Goal: Information Seeking & Learning: Compare options

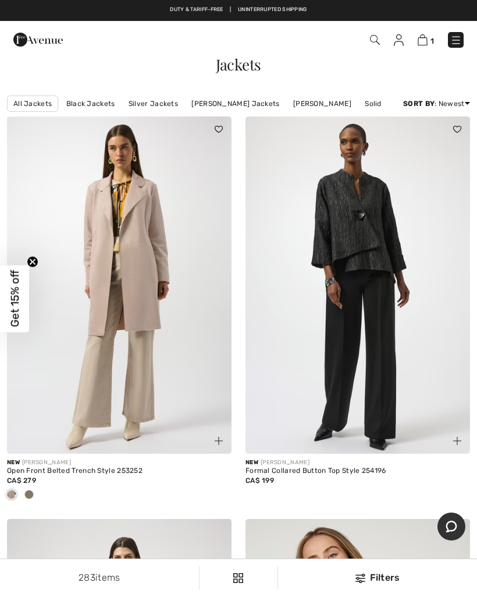
click at [457, 40] on img at bounding box center [456, 40] width 12 height 12
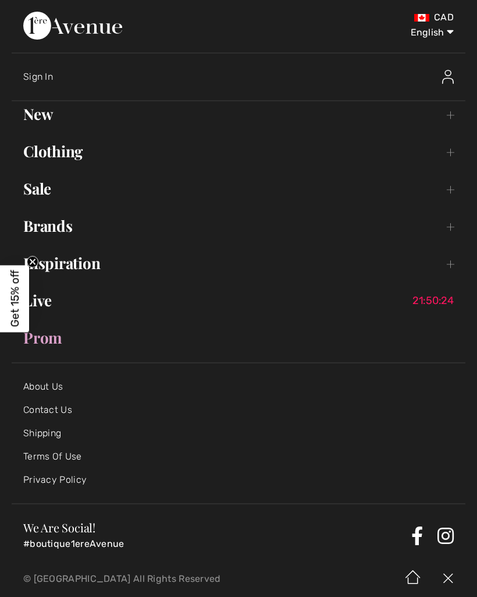
click at [51, 186] on link "Sale Toggle submenu" at bounding box center [239, 189] width 454 height 26
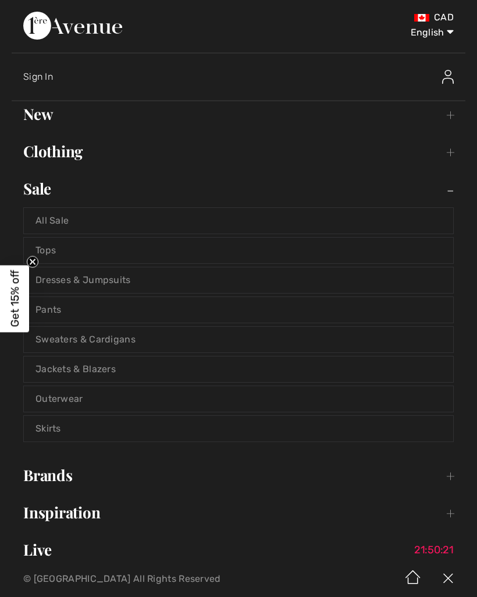
click at [70, 221] on link "All Sale" at bounding box center [239, 221] width 430 height 26
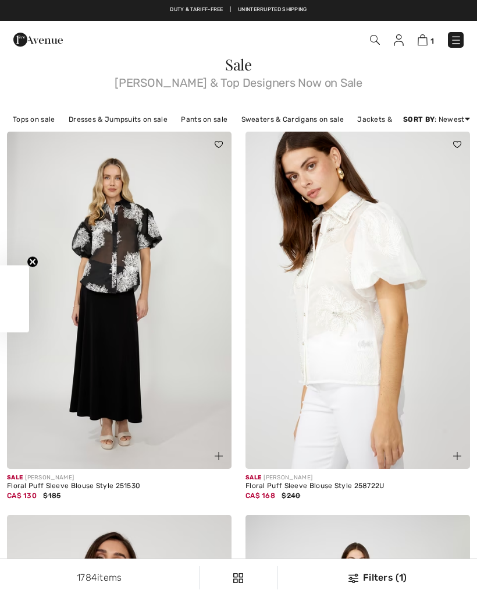
checkbox input "true"
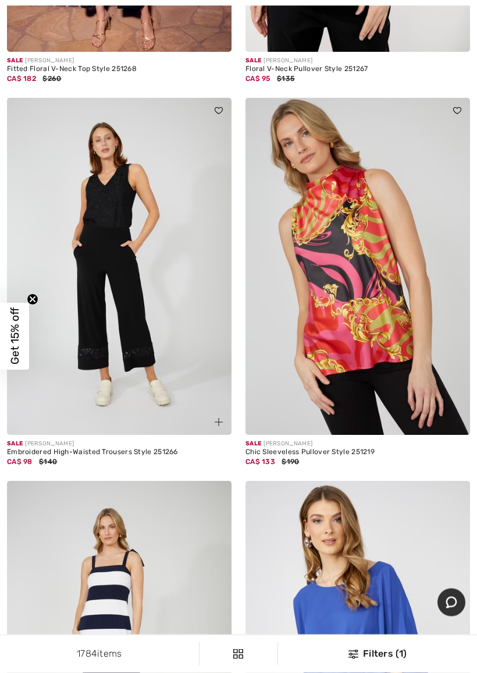
scroll to position [3196, 0]
click at [413, 265] on img at bounding box center [358, 266] width 225 height 337
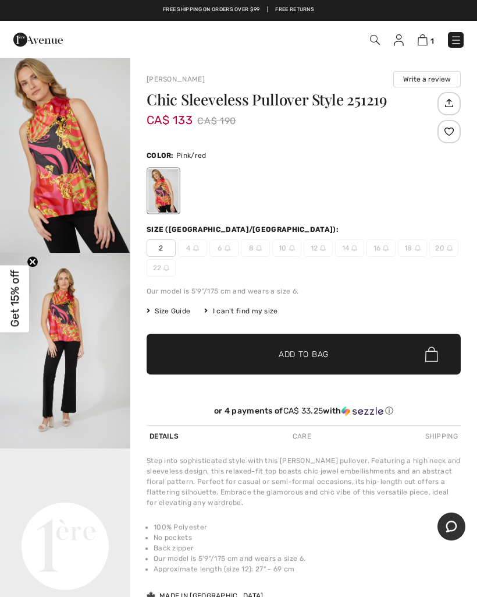
click at [72, 191] on img "1 / 4" at bounding box center [65, 155] width 130 height 196
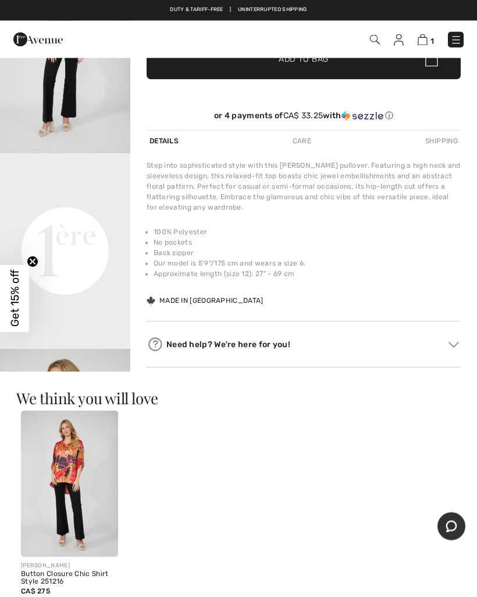
scroll to position [266, 0]
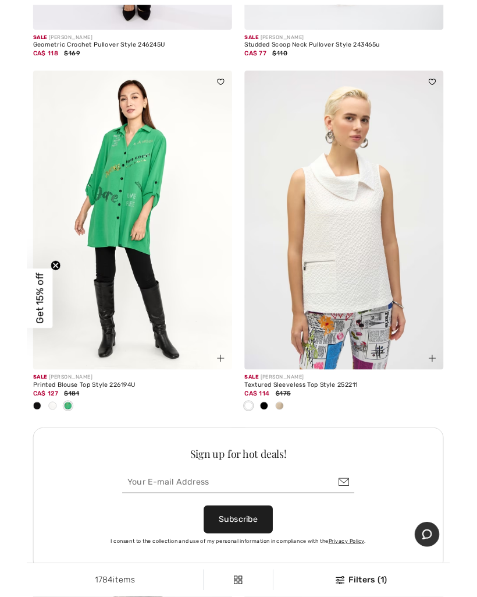
scroll to position [4363, 0]
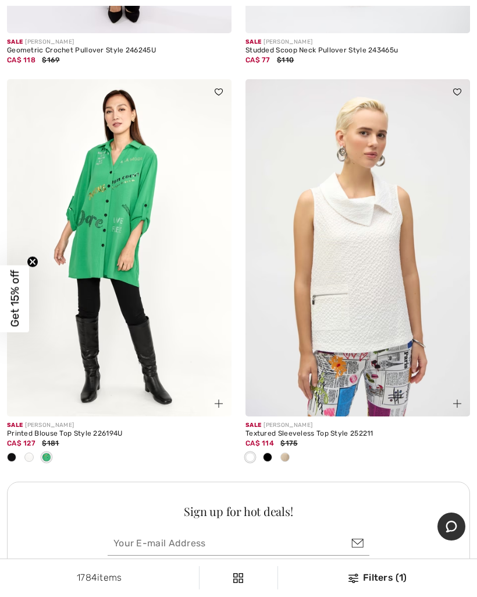
click at [286, 458] on div at bounding box center [284, 457] width 17 height 19
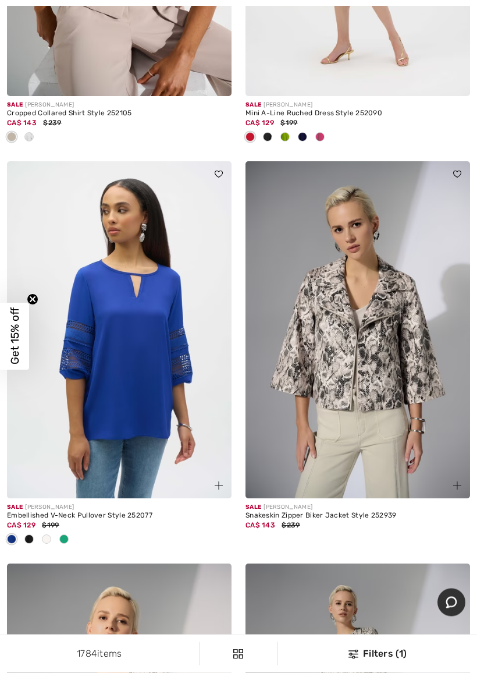
scroll to position [5662, 0]
click at [64, 534] on span at bounding box center [63, 538] width 9 height 9
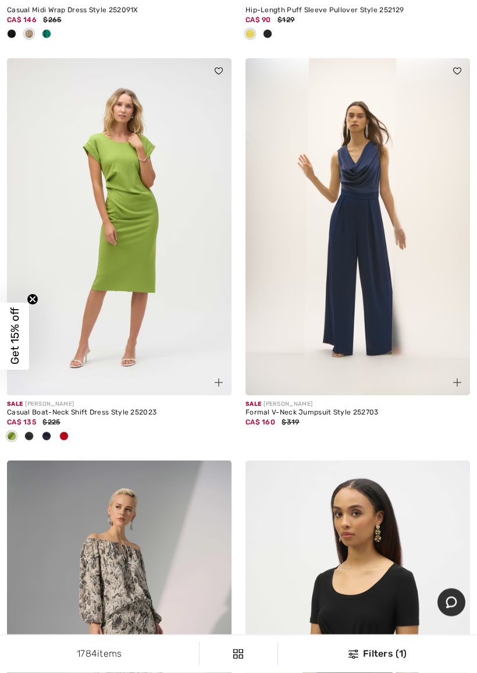
scroll to position [8621, 0]
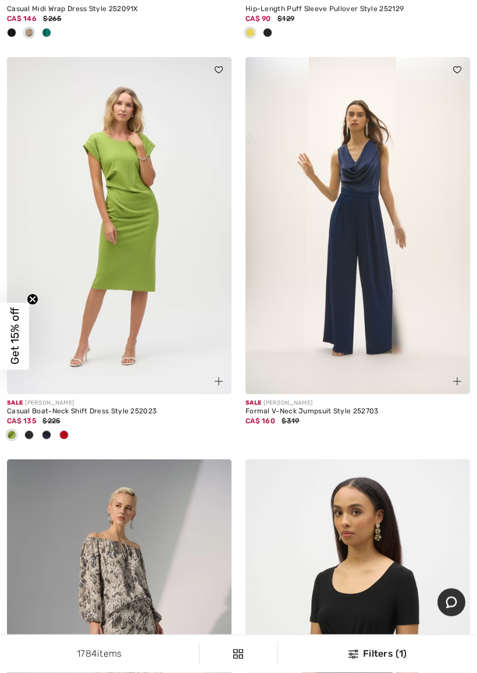
click at [65, 431] on span at bounding box center [63, 435] width 9 height 9
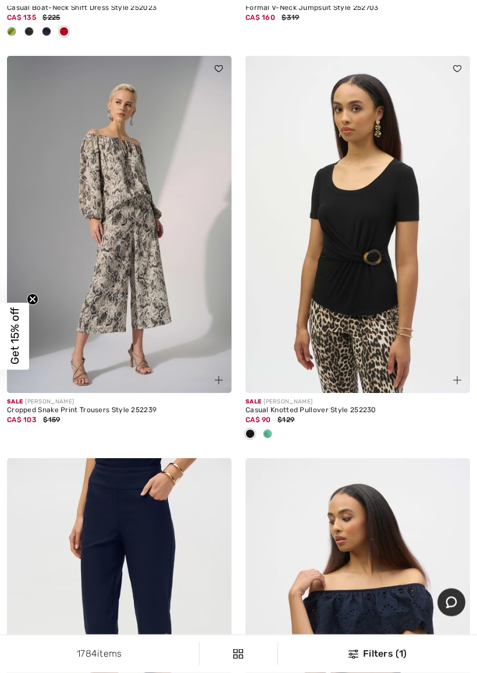
scroll to position [9025, 0]
click at [261, 425] on div at bounding box center [267, 434] width 17 height 19
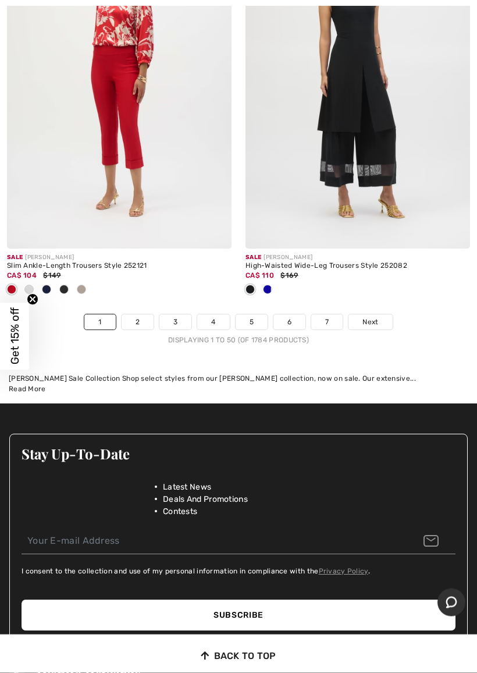
scroll to position [10148, 0]
click at [376, 317] on span "Next" at bounding box center [371, 322] width 16 height 10
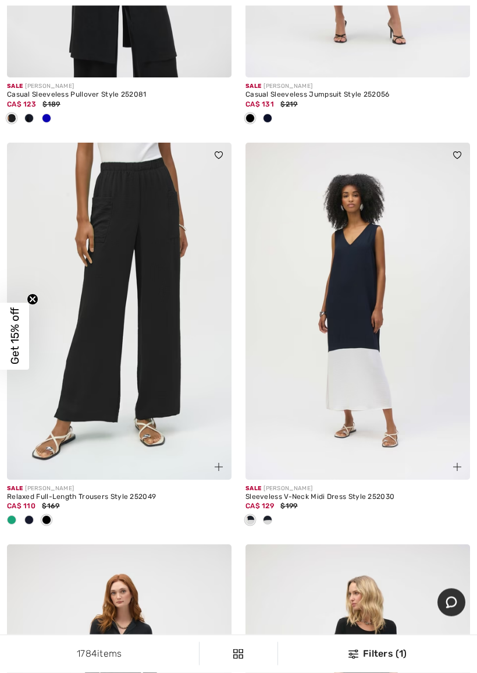
scroll to position [6619, 0]
click at [265, 521] on div at bounding box center [267, 520] width 17 height 19
click at [265, 515] on span at bounding box center [267, 519] width 9 height 9
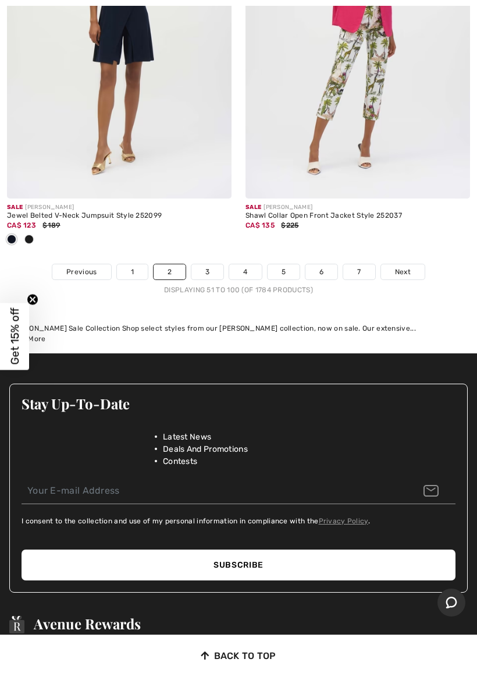
scroll to position [10313, 0]
click at [406, 267] on span "Next" at bounding box center [403, 272] width 16 height 10
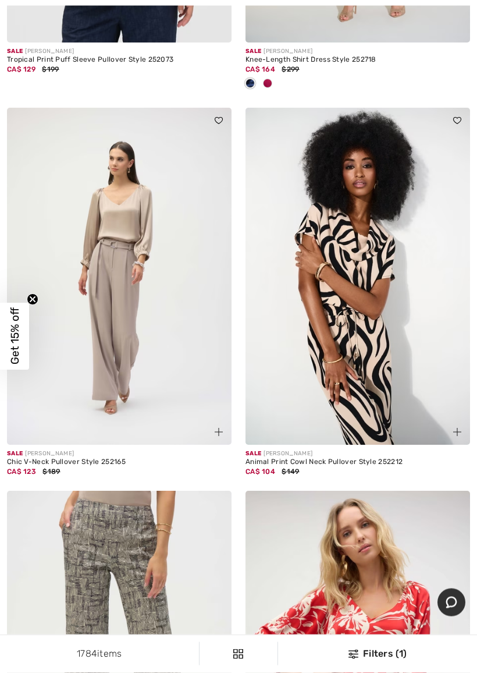
scroll to position [2860, 0]
click at [379, 307] on img at bounding box center [358, 276] width 225 height 337
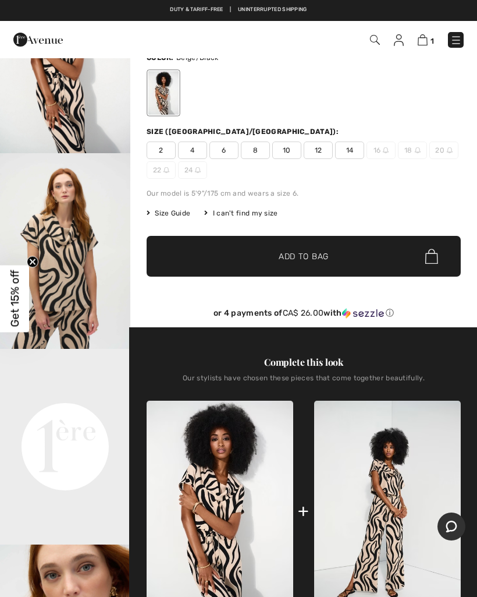
scroll to position [56, 0]
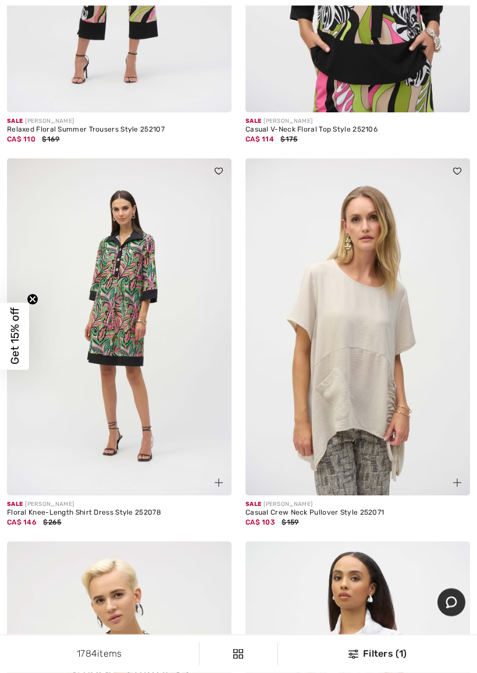
scroll to position [8482, 0]
click at [412, 333] on img at bounding box center [358, 326] width 225 height 337
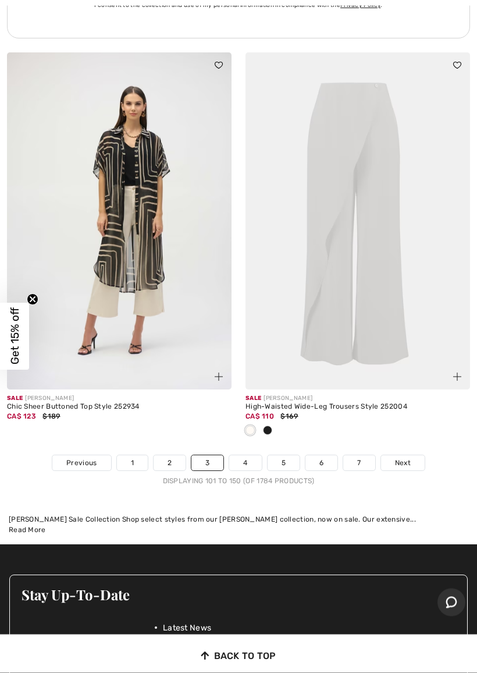
scroll to position [9931, 0]
click at [139, 208] on img at bounding box center [119, 220] width 225 height 337
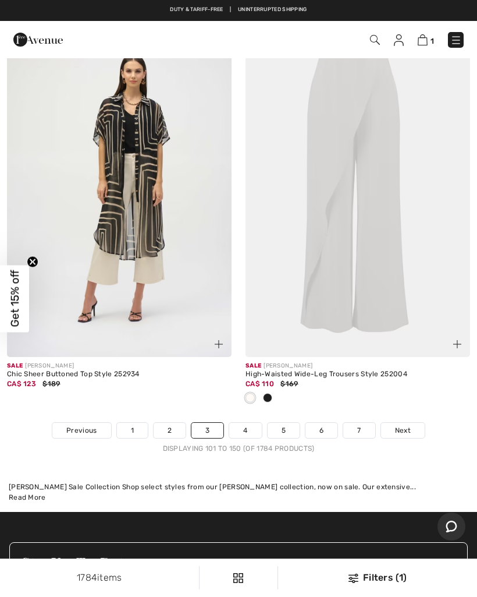
click at [406, 425] on span "Next" at bounding box center [403, 430] width 16 height 10
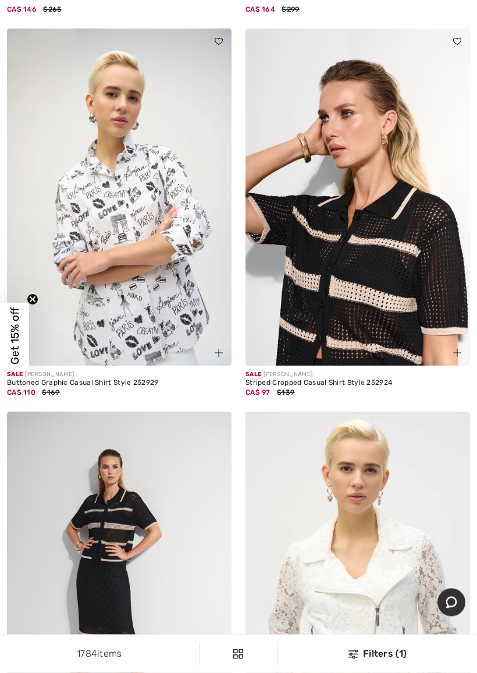
scroll to position [6158, 0]
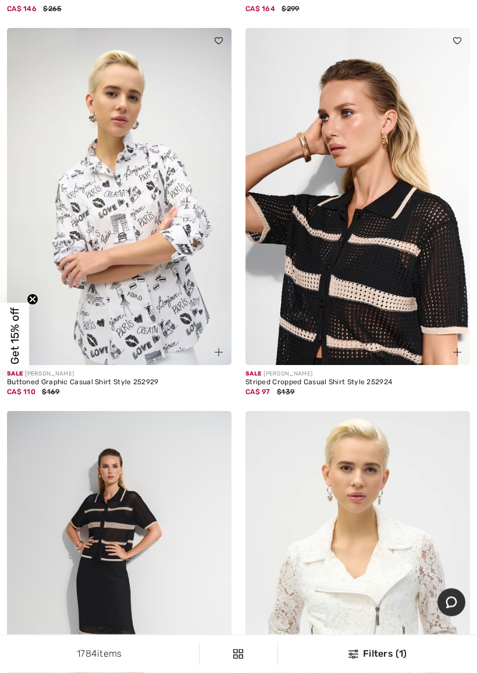
click at [400, 265] on img at bounding box center [358, 197] width 225 height 337
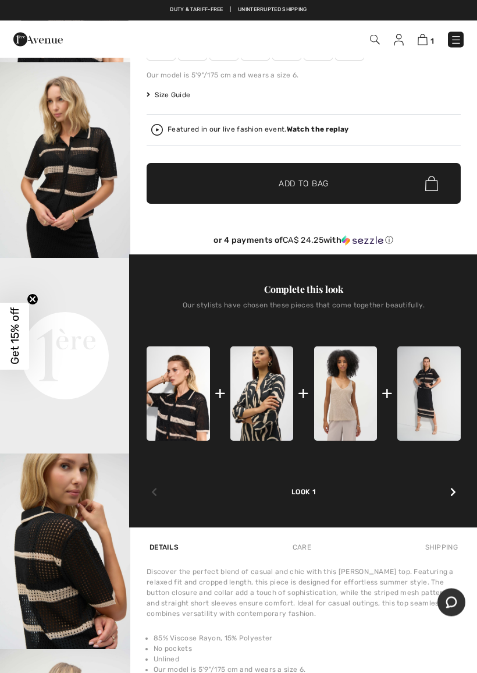
scroll to position [190, 0]
click at [342, 396] on img at bounding box center [345, 393] width 63 height 95
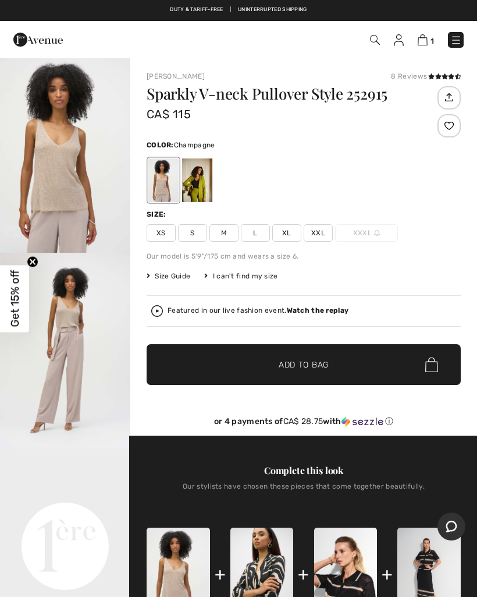
click at [63, 205] on img "1 / 4" at bounding box center [65, 155] width 130 height 196
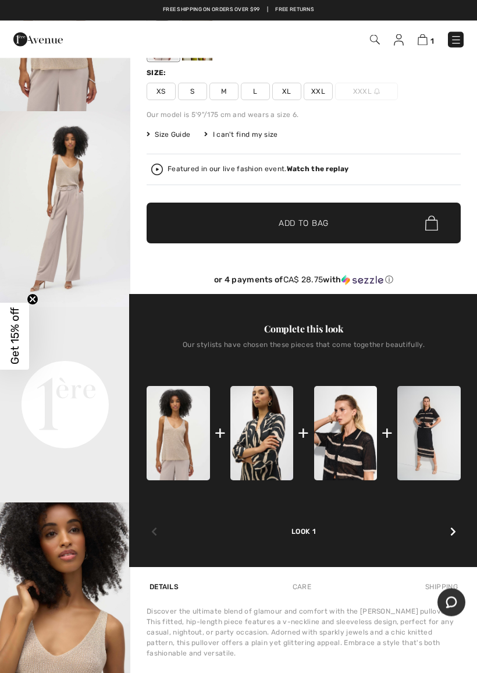
scroll to position [141, 0]
click at [272, 418] on img at bounding box center [261, 433] width 63 height 95
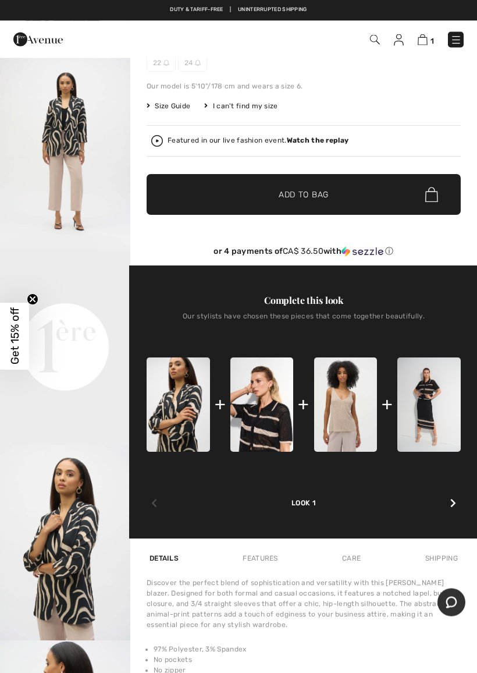
scroll to position [199, 0]
click at [78, 314] on video "Your browser does not support the video tag." at bounding box center [65, 281] width 130 height 65
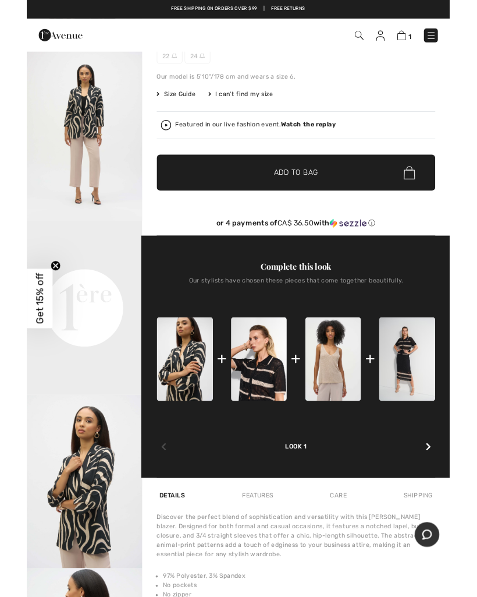
scroll to position [0, 0]
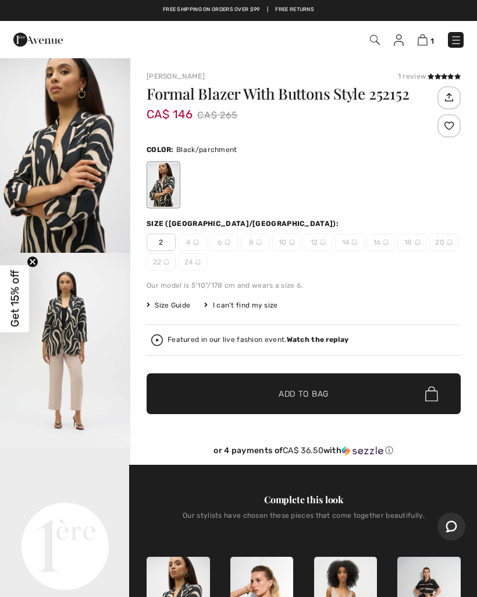
click at [56, 184] on img "1 / 6" at bounding box center [65, 155] width 130 height 196
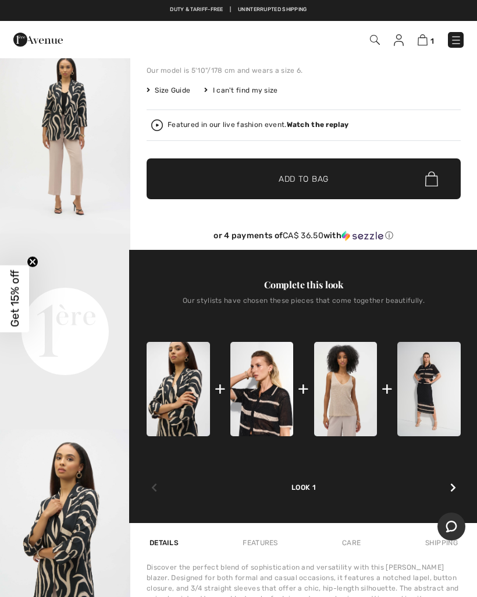
scroll to position [196, 0]
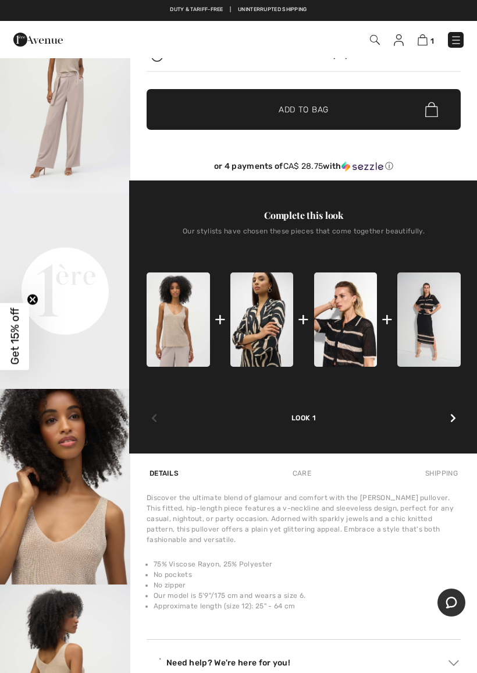
scroll to position [256, 0]
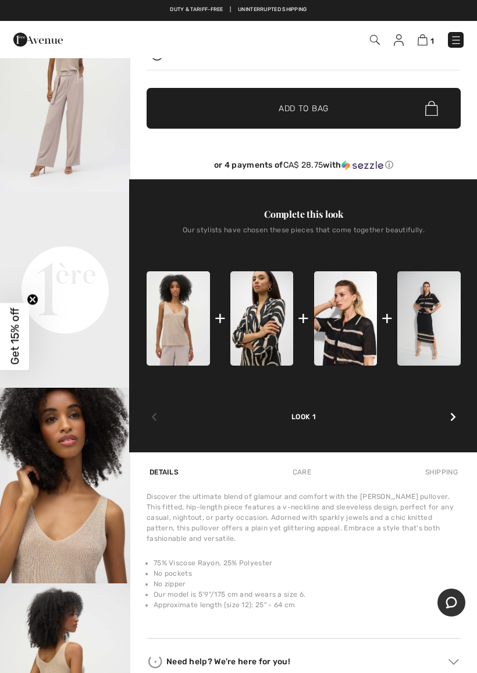
click at [356, 324] on img at bounding box center [345, 318] width 63 height 95
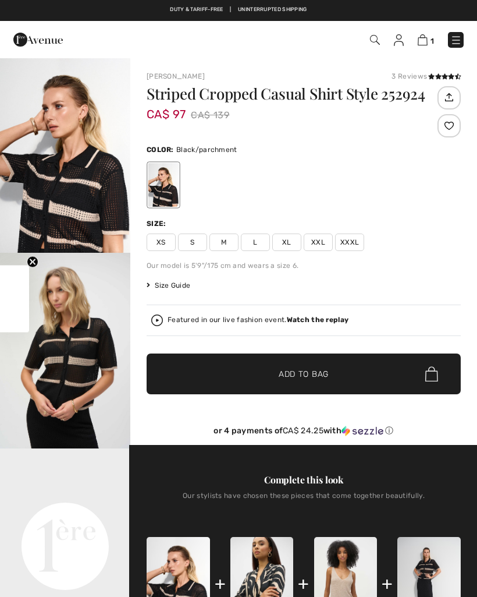
checkbox input "true"
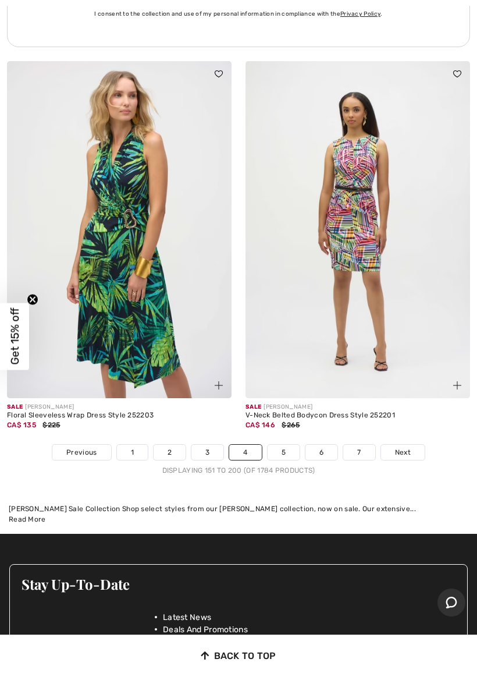
scroll to position [9846, 0]
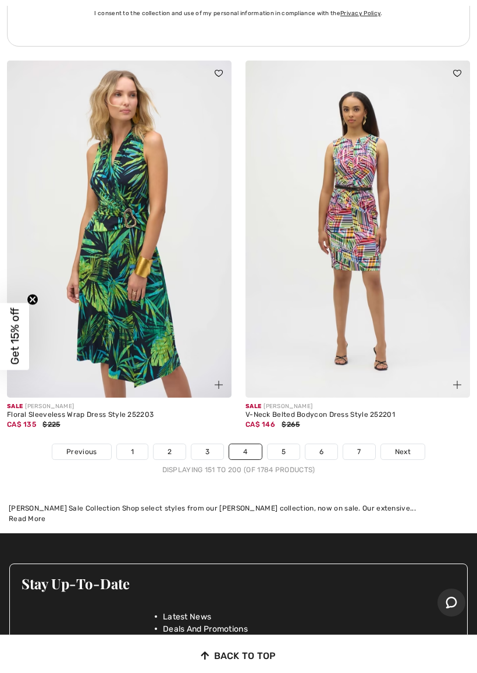
click at [404, 446] on span "Next" at bounding box center [403, 451] width 16 height 10
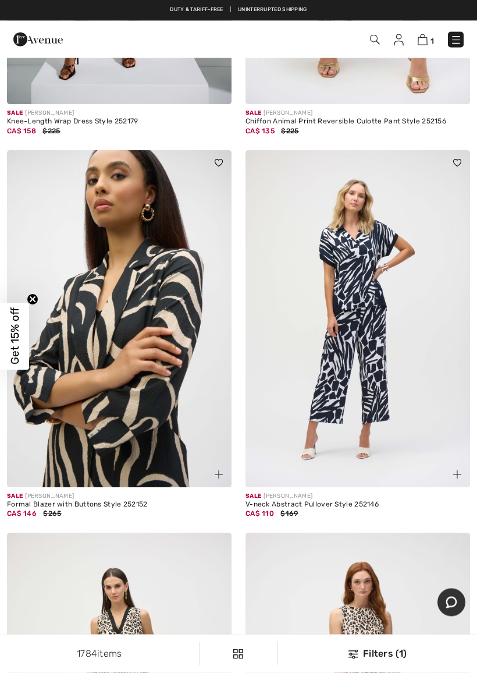
scroll to position [747, 0]
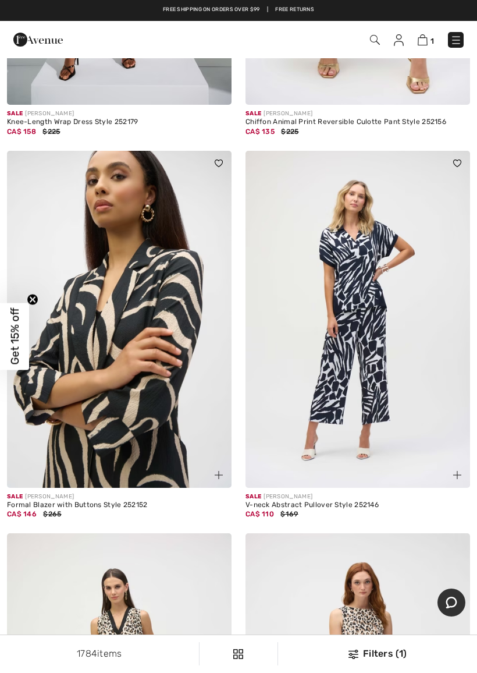
click at [157, 315] on img at bounding box center [119, 319] width 225 height 337
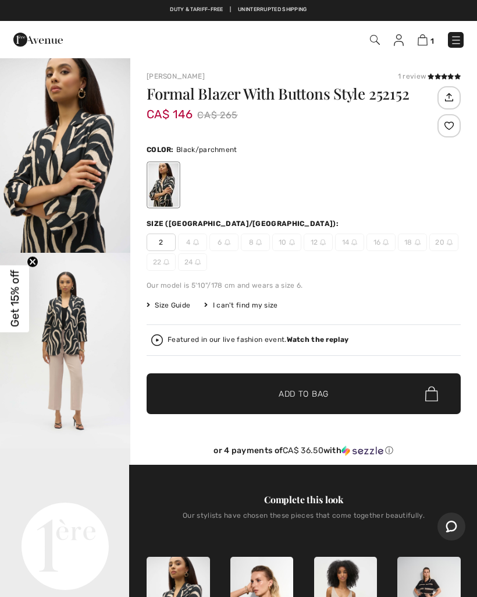
click at [44, 194] on img "1 / 6" at bounding box center [65, 155] width 130 height 196
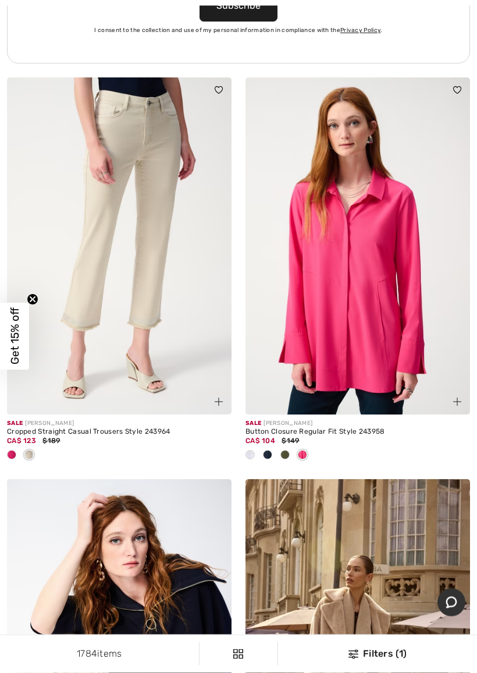
scroll to position [4960, 0]
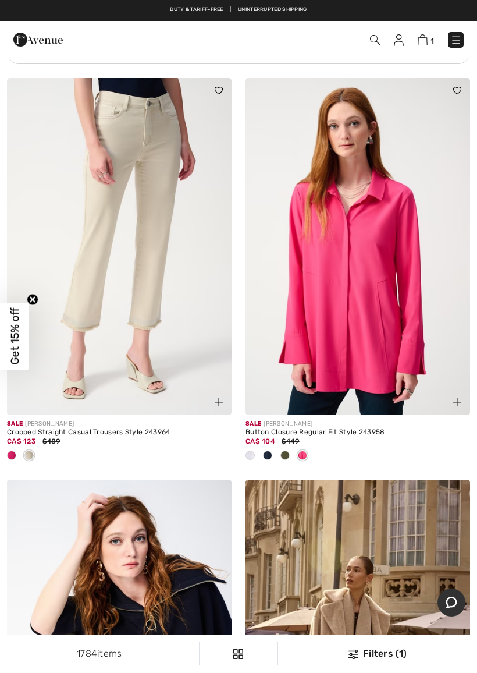
click at [288, 450] on span at bounding box center [285, 454] width 9 height 9
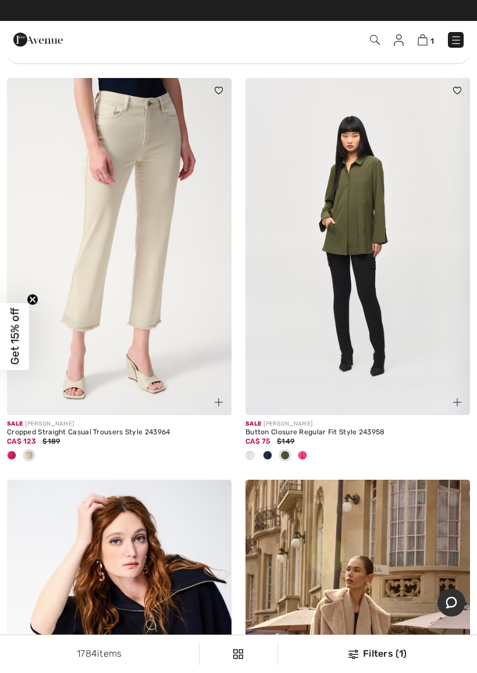
click at [264, 454] on span at bounding box center [267, 454] width 9 height 9
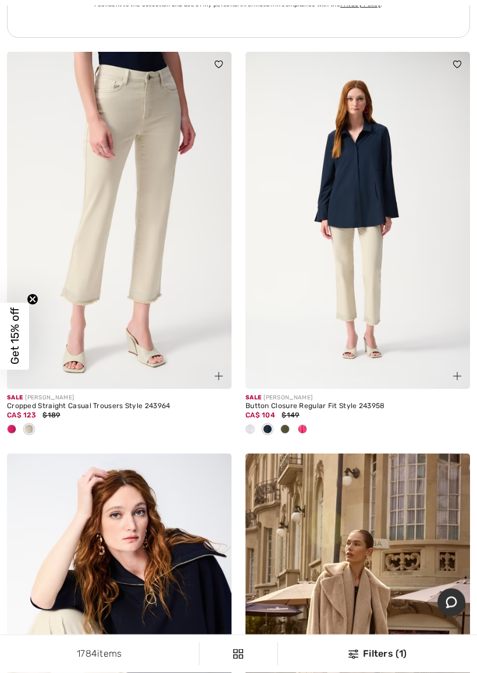
scroll to position [4987, 0]
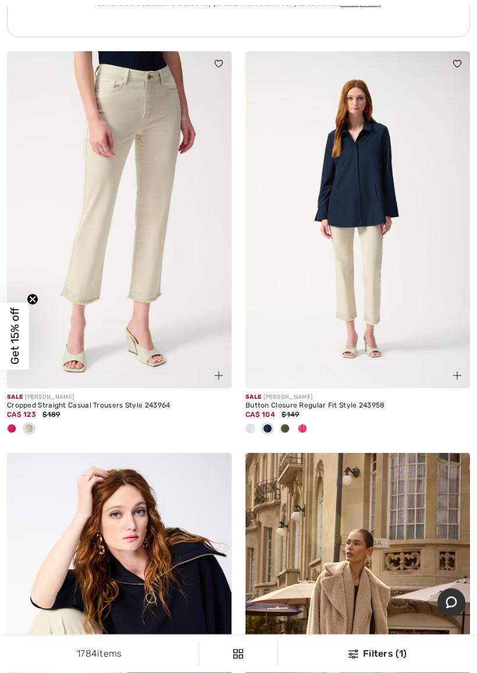
click at [297, 428] on div at bounding box center [302, 429] width 17 height 19
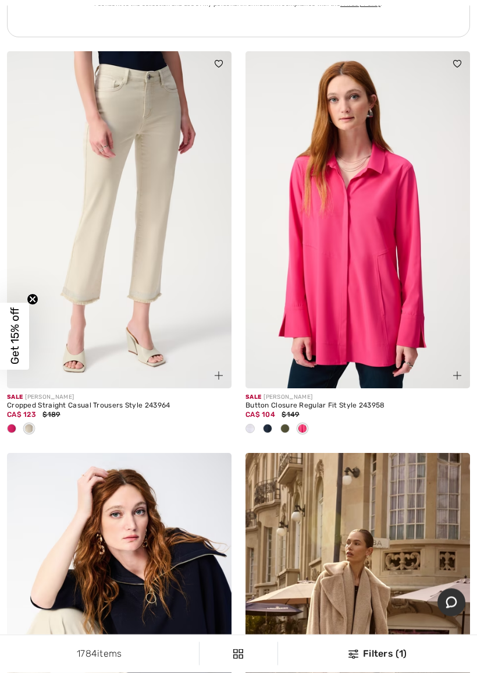
scroll to position [4987, 0]
click at [251, 424] on span at bounding box center [250, 428] width 9 height 9
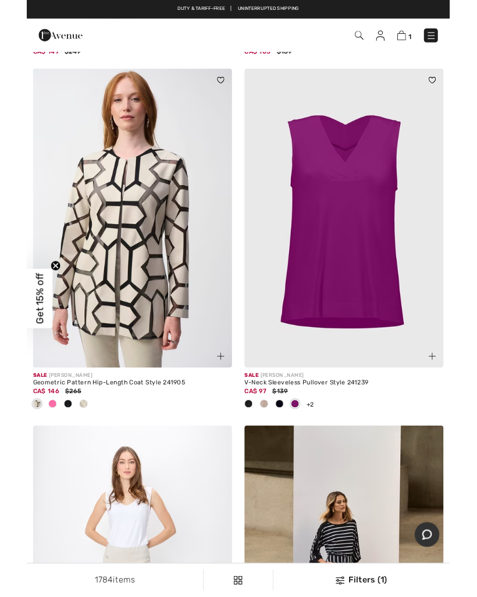
scroll to position [8217, 0]
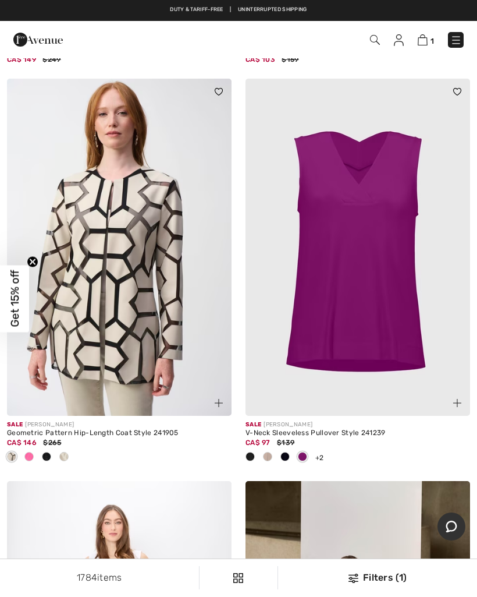
click at [267, 452] on span at bounding box center [267, 456] width 9 height 9
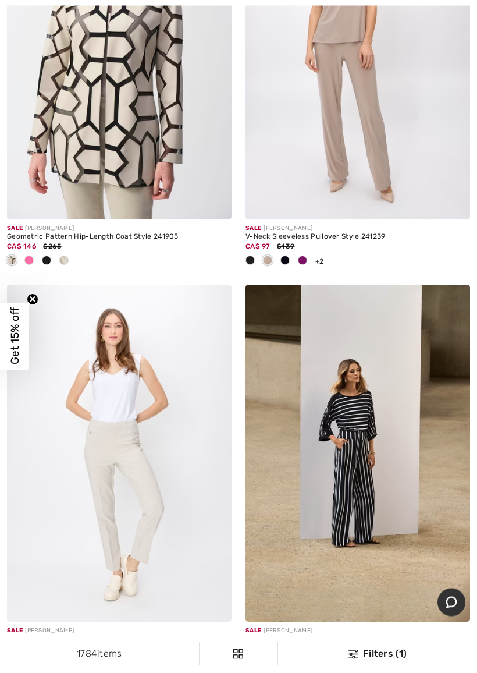
scroll to position [8413, 0]
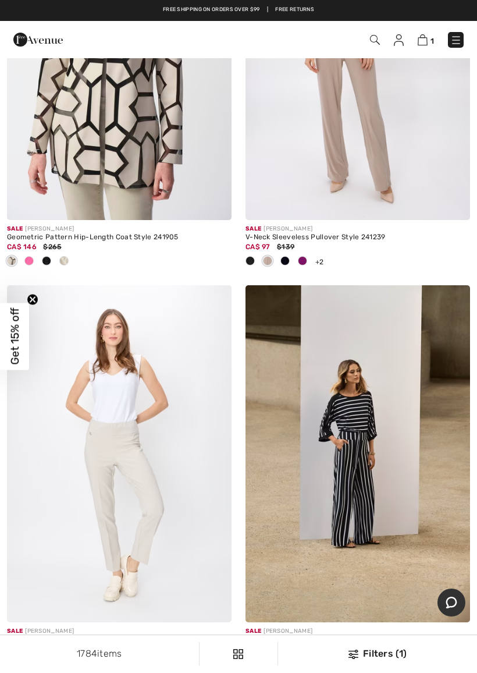
click at [157, 187] on img at bounding box center [119, 51] width 225 height 337
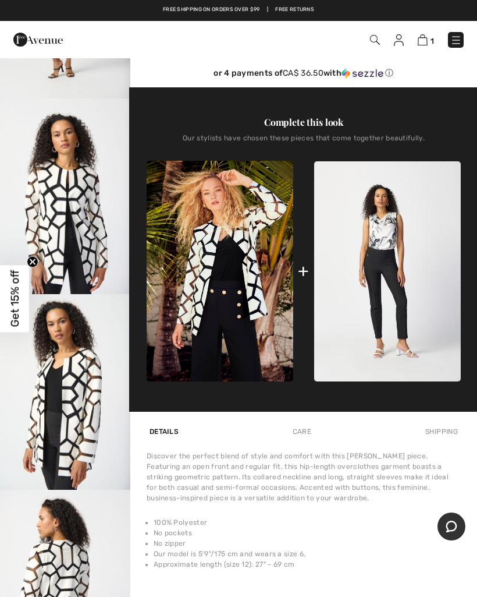
scroll to position [349, 0]
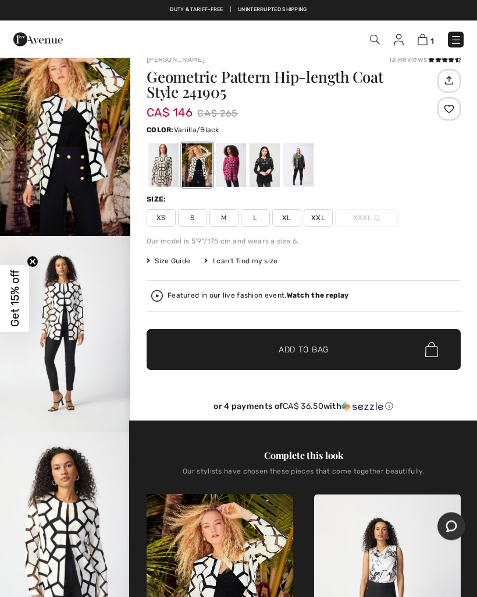
click at [75, 150] on img "1 / 7" at bounding box center [65, 139] width 130 height 196
click at [308, 162] on div at bounding box center [298, 165] width 30 height 44
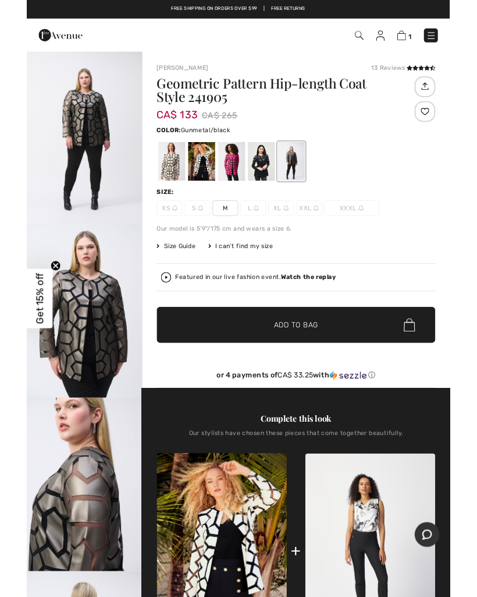
scroll to position [15, 0]
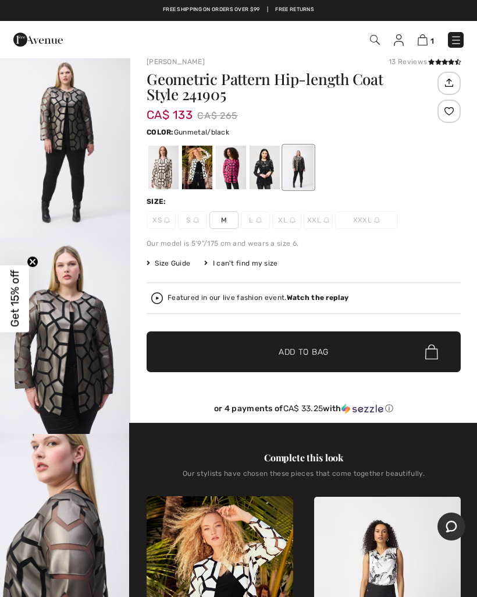
click at [271, 162] on div at bounding box center [265, 167] width 30 height 44
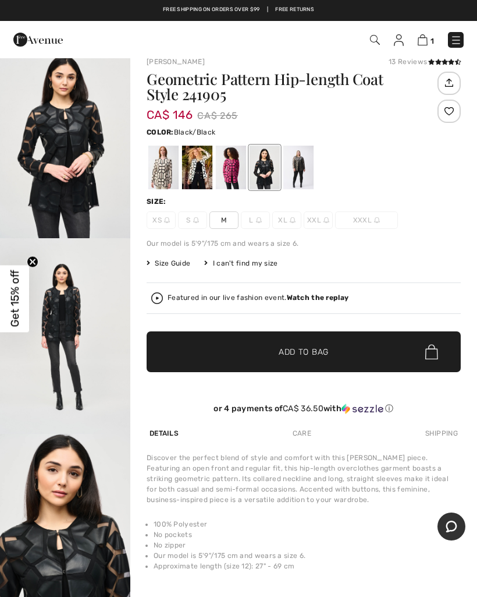
click at [436, 381] on div "Geometric Pattern Hip-length Coat Style 241905 CA$ 146 CA$ 265 Color: Black/Bla…" at bounding box center [304, 247] width 314 height 351
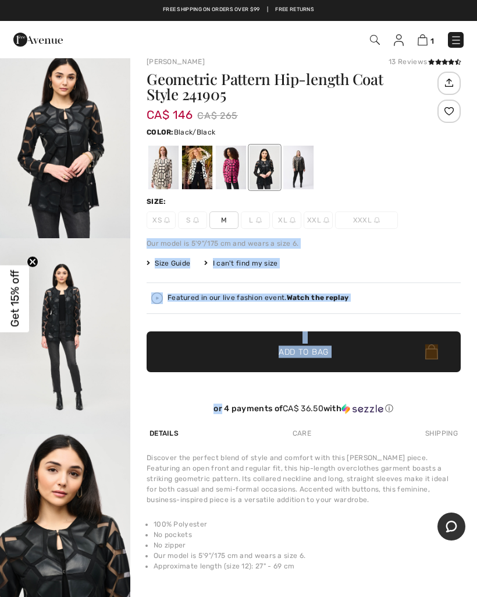
click at [428, 112] on div "CA$ 146 CA$ 265" at bounding box center [291, 116] width 288 height 18
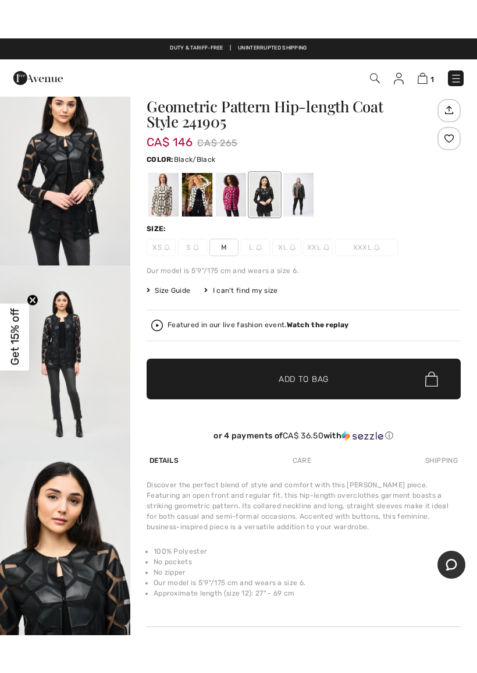
scroll to position [0, 0]
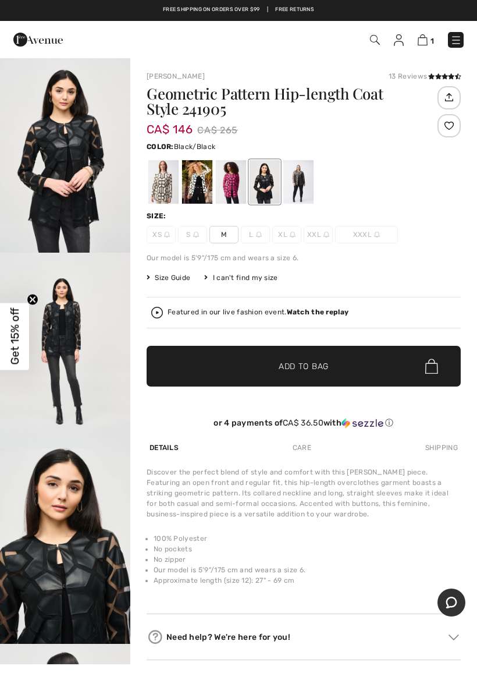
click at [236, 191] on div at bounding box center [231, 182] width 30 height 44
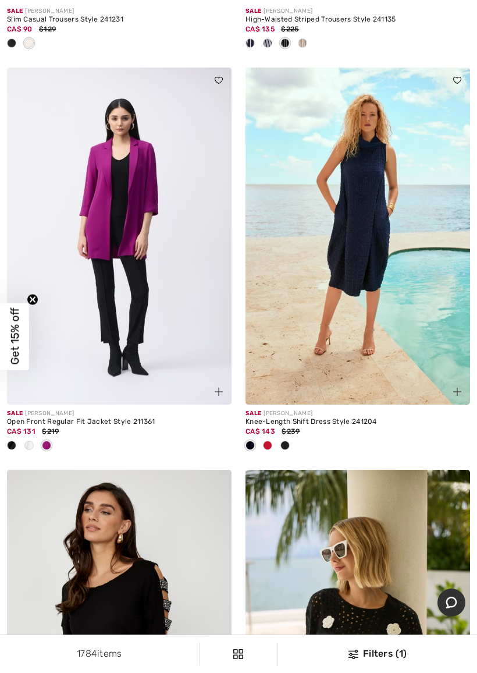
scroll to position [9032, 0]
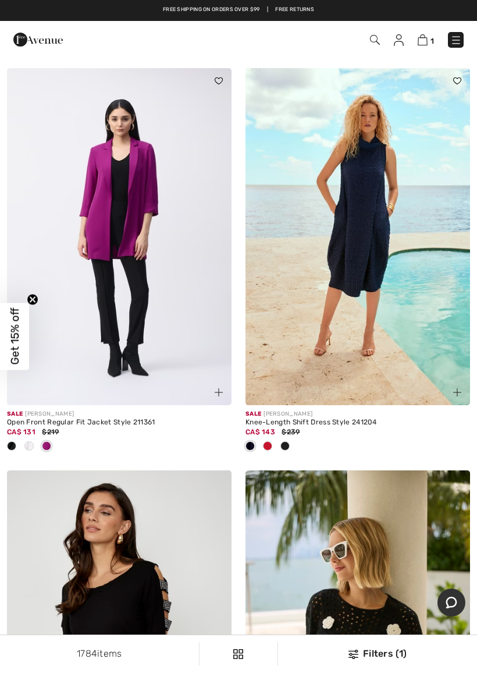
click at [370, 381] on img at bounding box center [358, 236] width 225 height 337
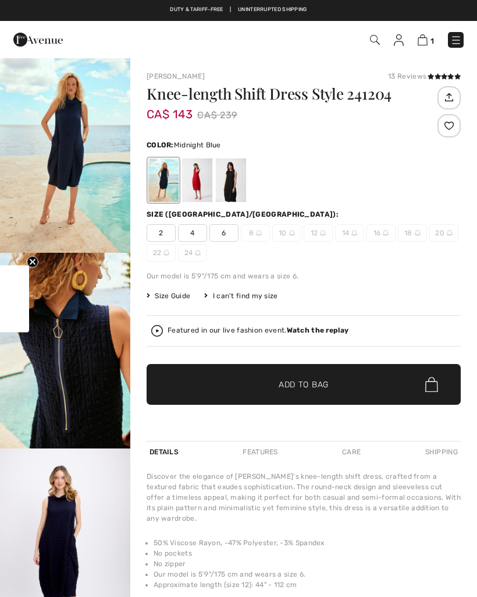
checkbox input "true"
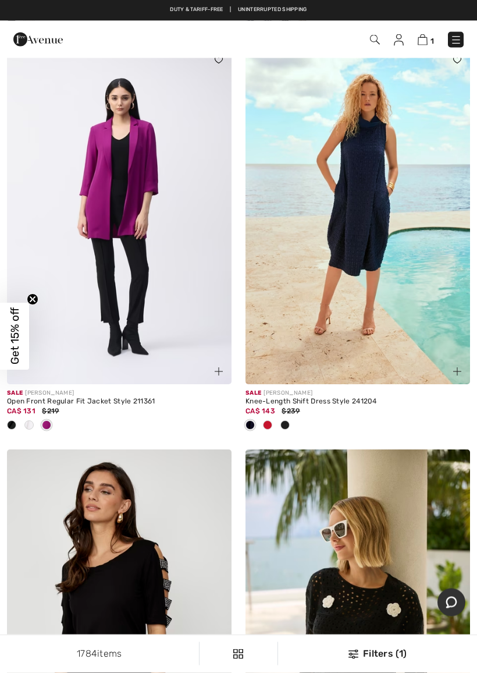
scroll to position [9052, 0]
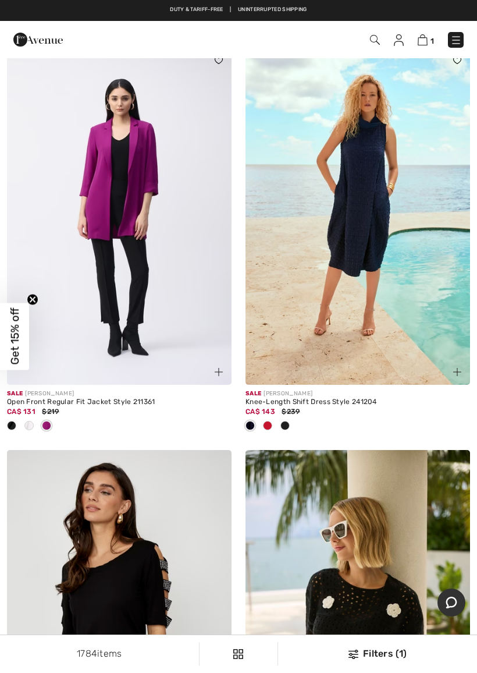
click at [28, 417] on div at bounding box center [28, 426] width 17 height 19
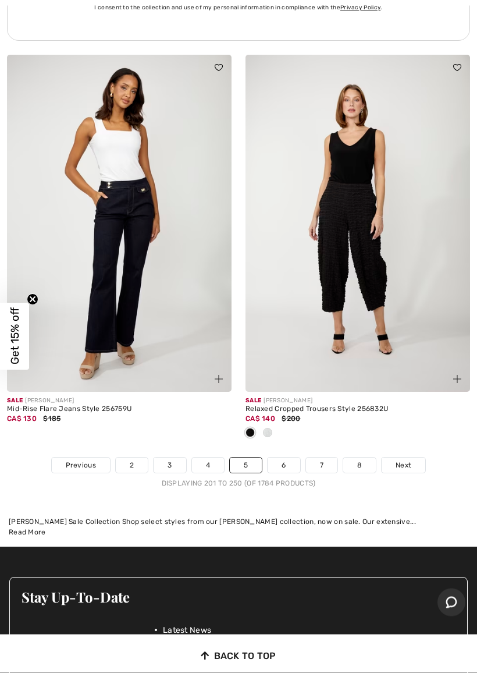
scroll to position [10005, 0]
click at [409, 460] on span "Next" at bounding box center [404, 465] width 16 height 10
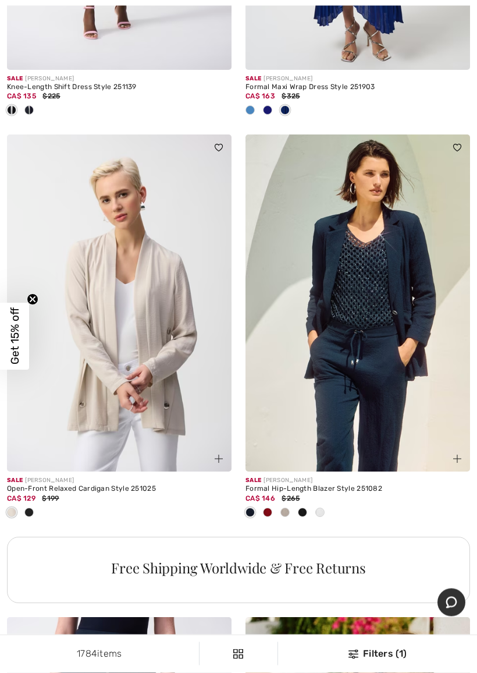
scroll to position [6876, 0]
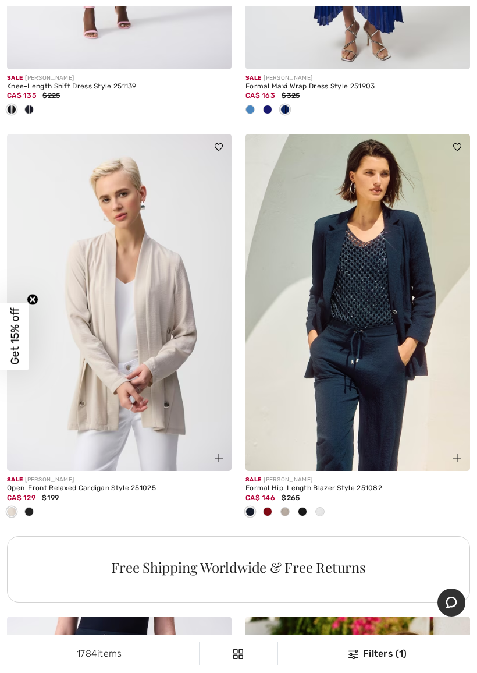
click at [143, 285] on img at bounding box center [119, 302] width 225 height 337
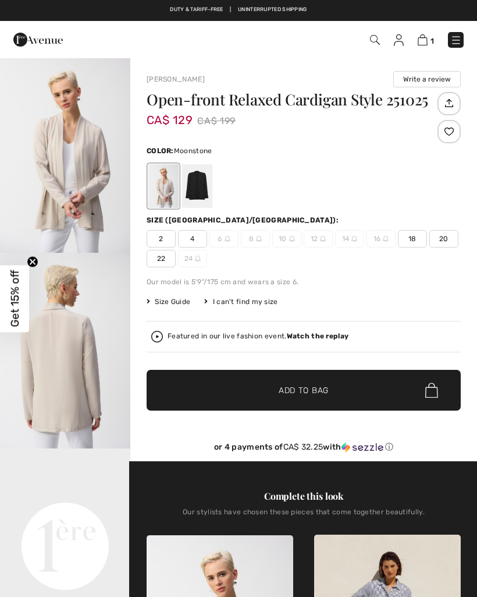
checkbox input "true"
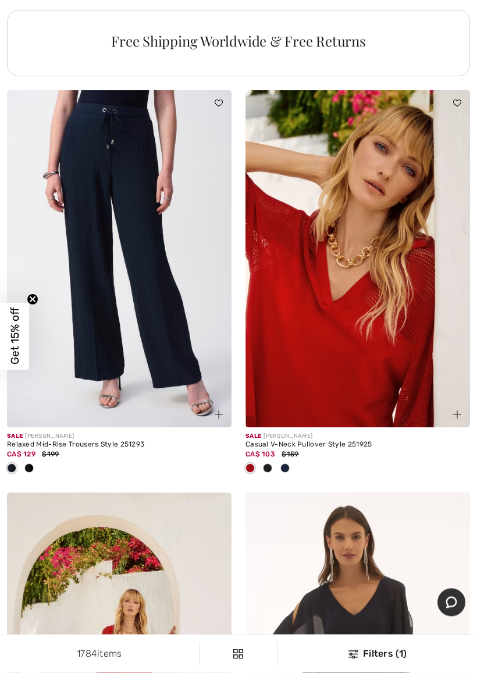
scroll to position [7402, 0]
click at [271, 463] on span at bounding box center [267, 467] width 9 height 9
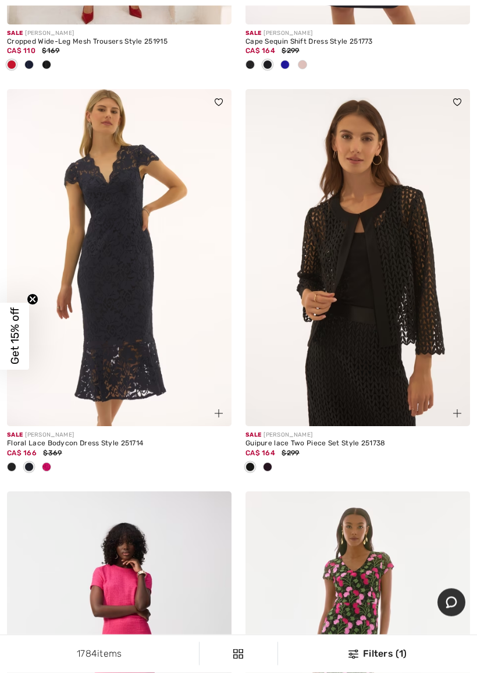
scroll to position [8204, 0]
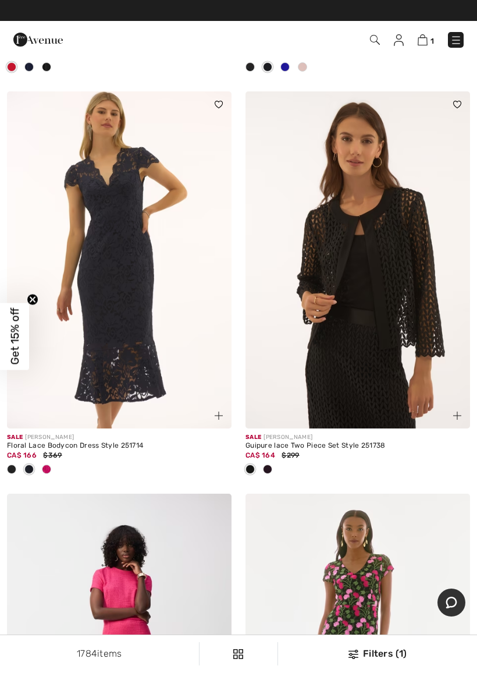
click at [271, 464] on span at bounding box center [267, 468] width 9 height 9
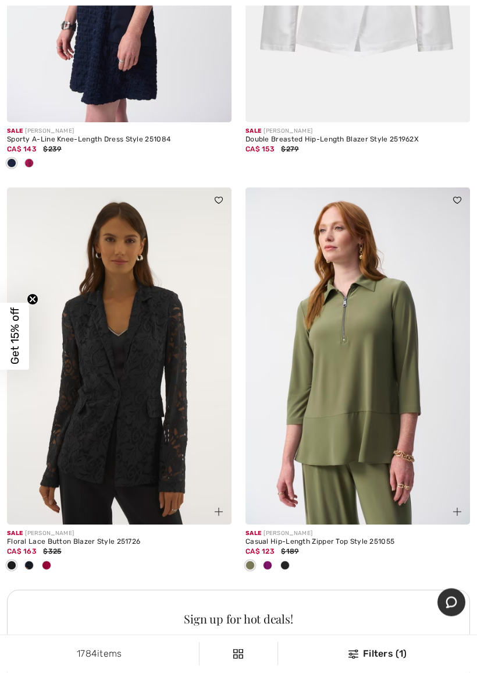
scroll to position [9315, 0]
click at [122, 390] on img at bounding box center [119, 355] width 225 height 337
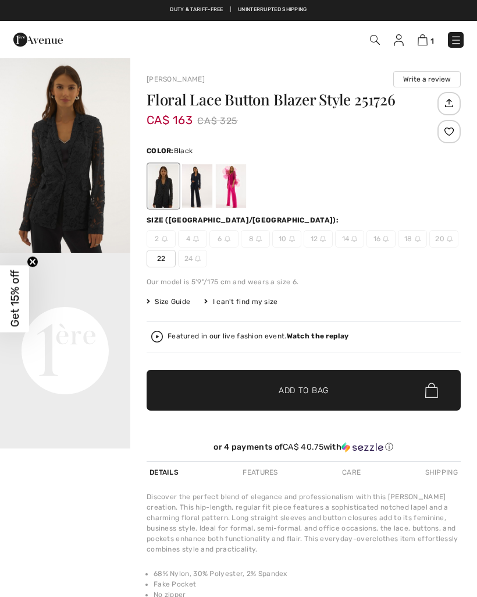
checkbox input "true"
click at [198, 185] on div at bounding box center [197, 186] width 30 height 44
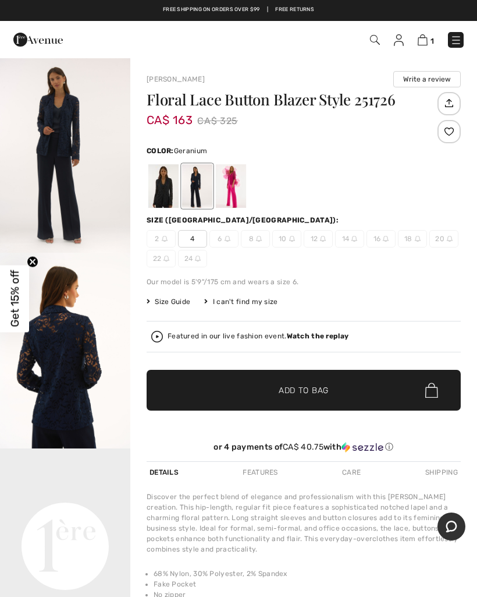
click at [235, 197] on div at bounding box center [231, 186] width 30 height 44
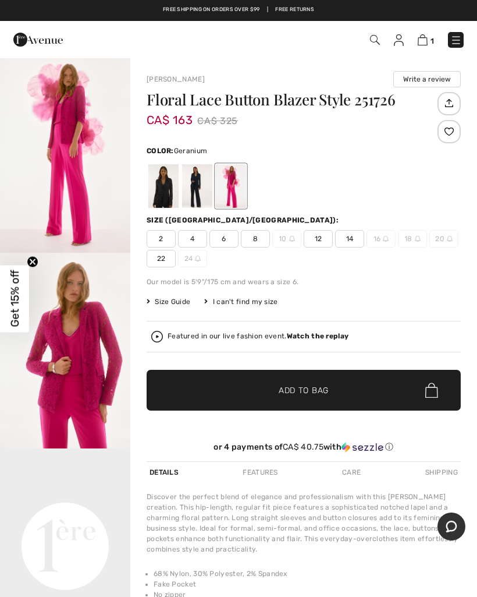
click at [158, 192] on div at bounding box center [163, 186] width 30 height 44
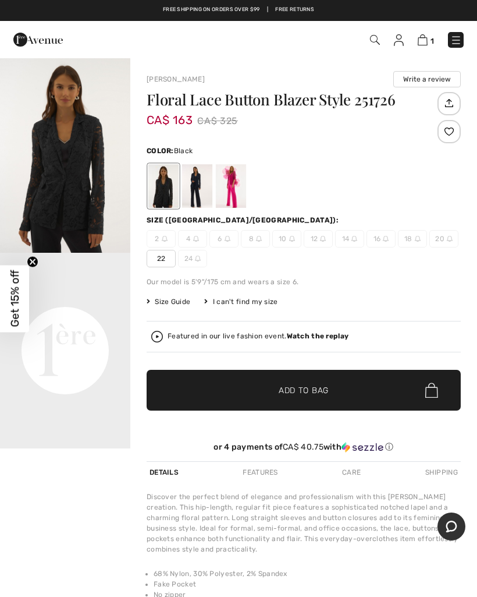
click at [48, 168] on img "1 / 1" at bounding box center [65, 155] width 130 height 196
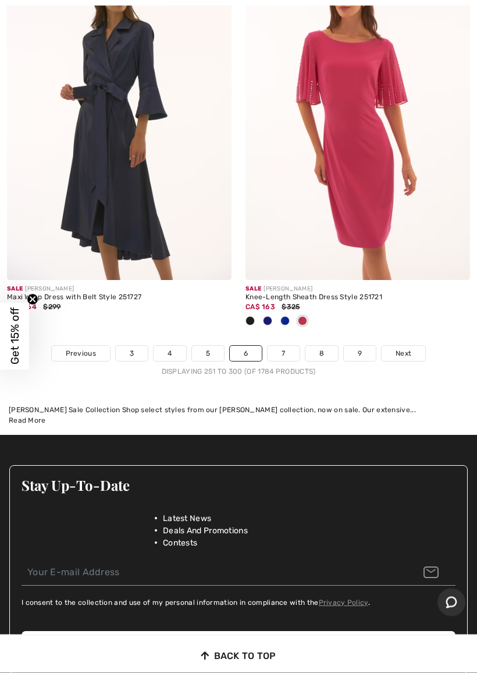
scroll to position [10147, 0]
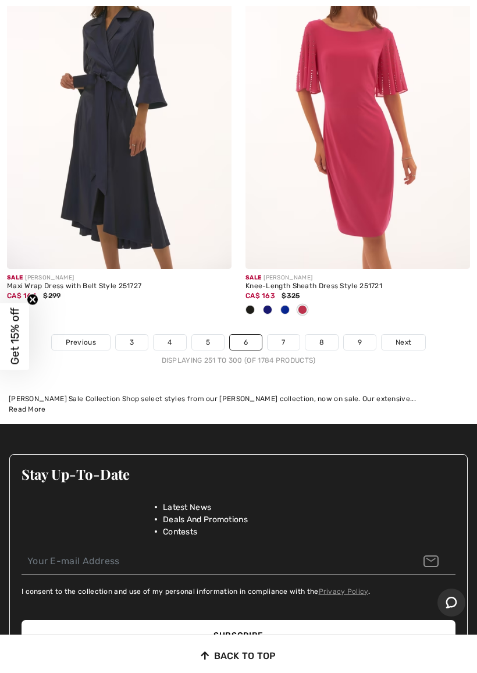
click at [406, 337] on span "Next" at bounding box center [404, 342] width 16 height 10
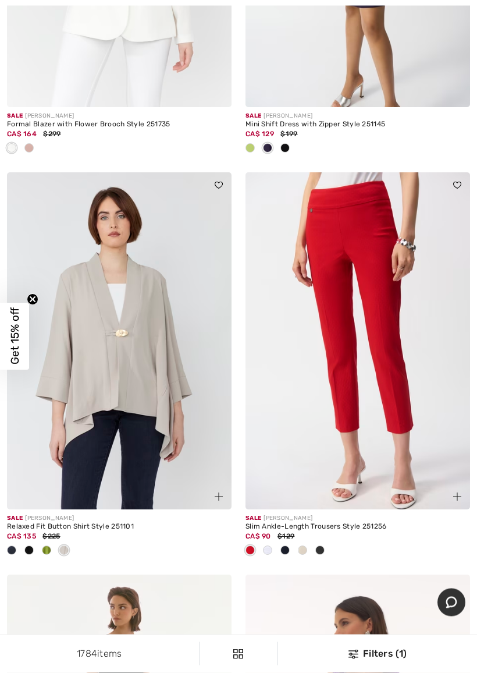
scroll to position [1567, 0]
click at [49, 545] on span at bounding box center [46, 549] width 9 height 9
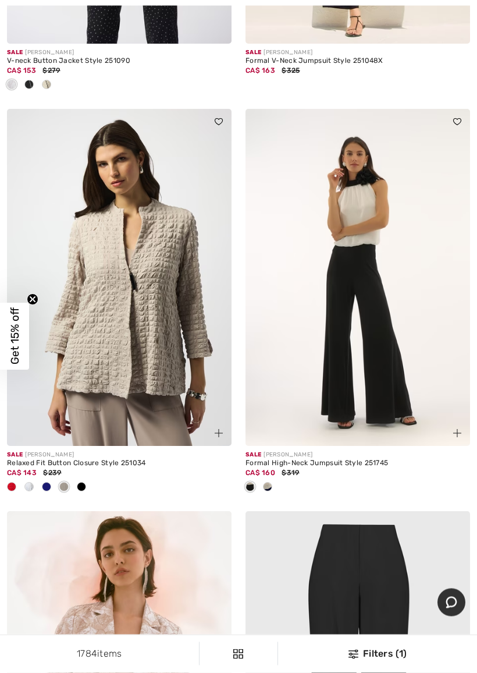
scroll to position [3321, 0]
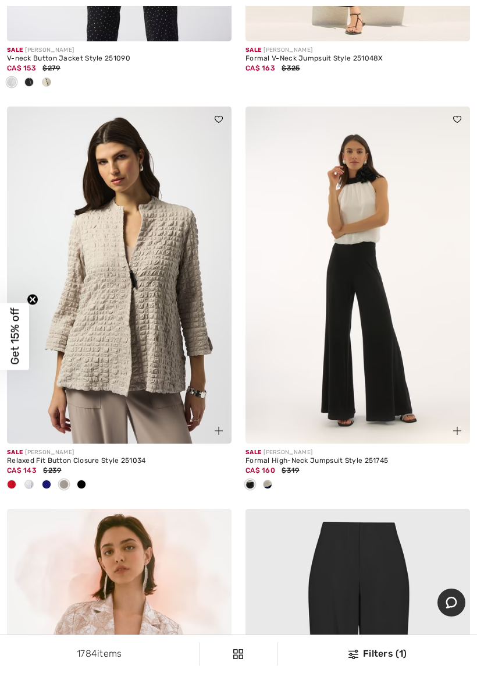
click at [14, 480] on span at bounding box center [11, 484] width 9 height 9
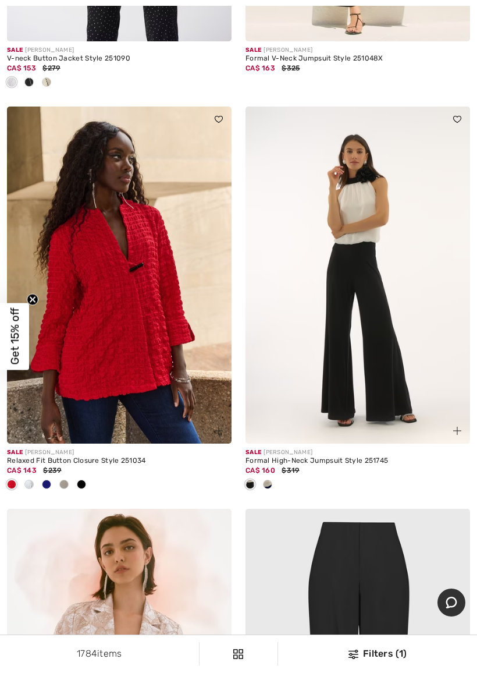
click at [67, 480] on span at bounding box center [63, 484] width 9 height 9
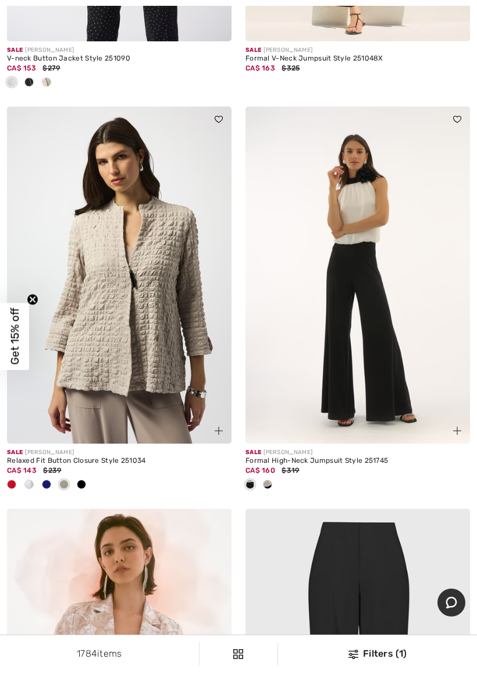
click at [29, 480] on span at bounding box center [28, 484] width 9 height 9
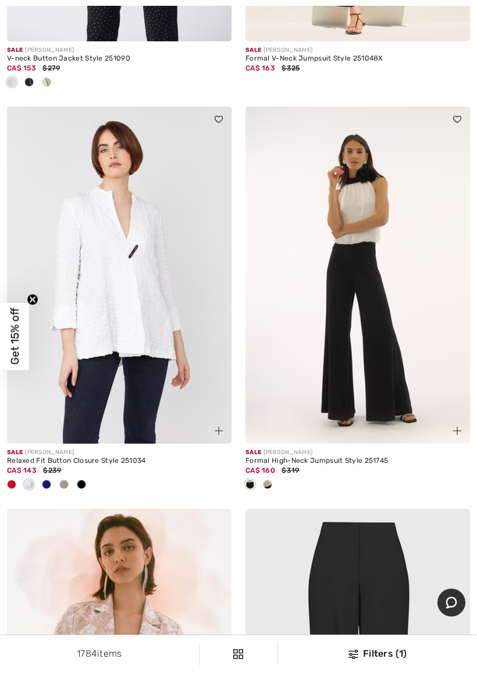
click at [47, 480] on span at bounding box center [46, 484] width 9 height 9
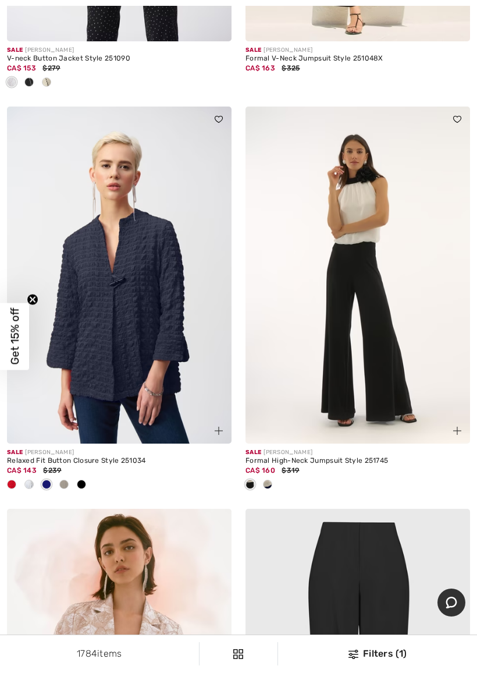
click at [82, 480] on span at bounding box center [81, 484] width 9 height 9
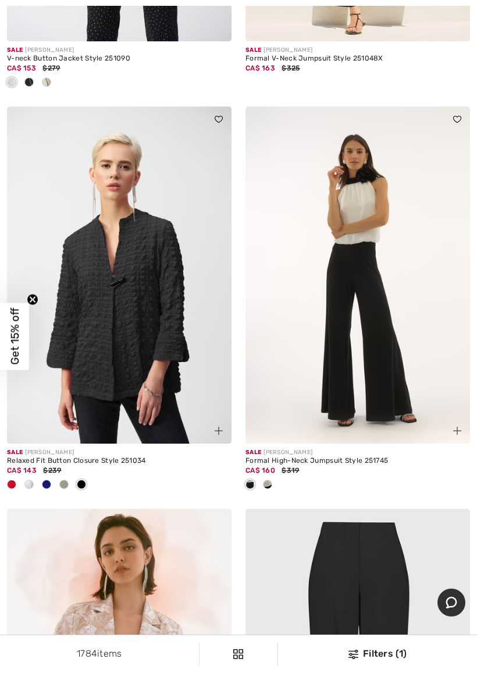
click at [140, 286] on img at bounding box center [119, 275] width 225 height 337
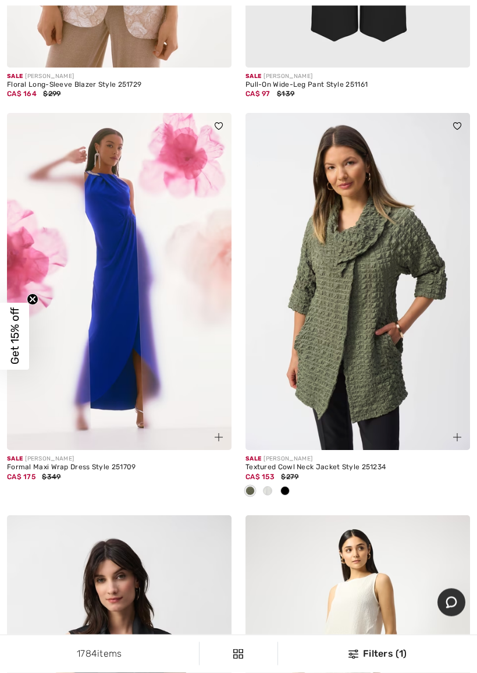
scroll to position [4100, 0]
click at [270, 487] on span at bounding box center [267, 490] width 9 height 9
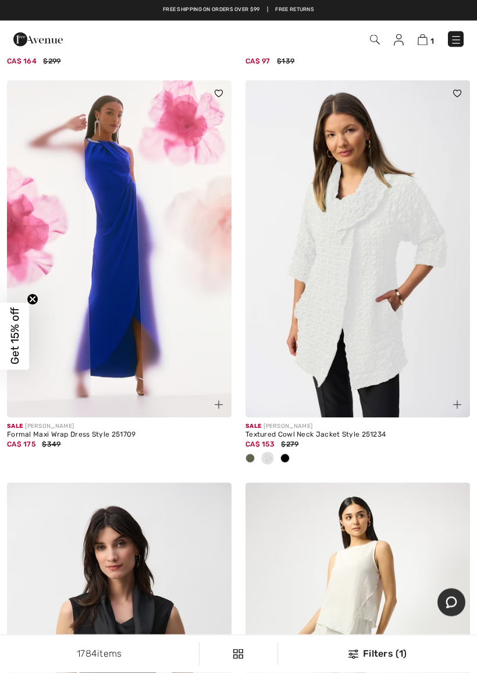
scroll to position [4129, 0]
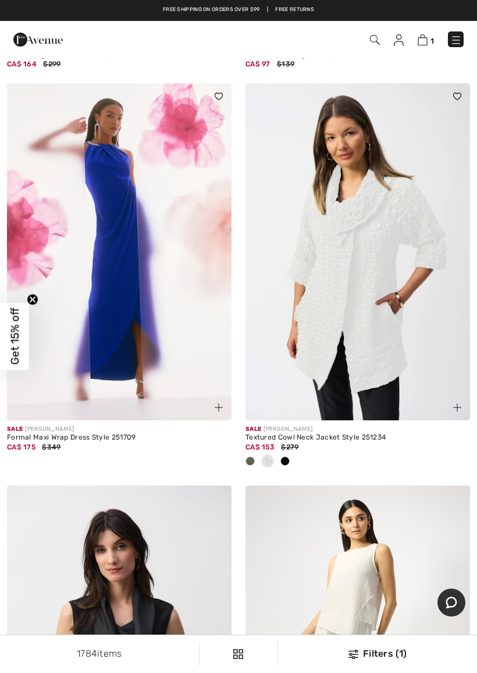
click at [288, 456] on span at bounding box center [285, 460] width 9 height 9
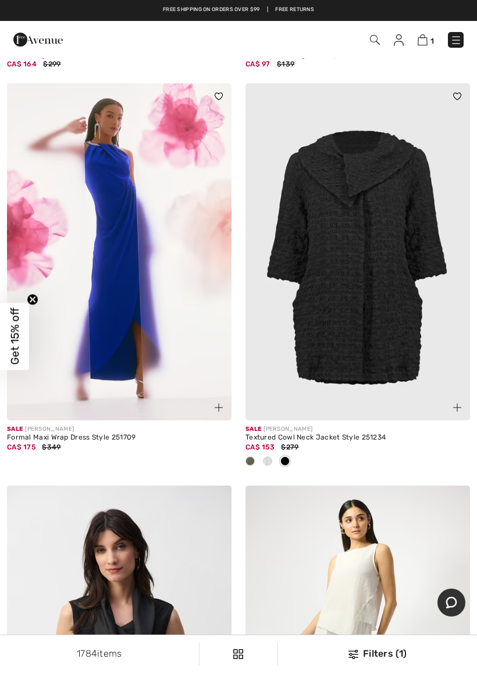
click at [392, 328] on img at bounding box center [358, 251] width 225 height 337
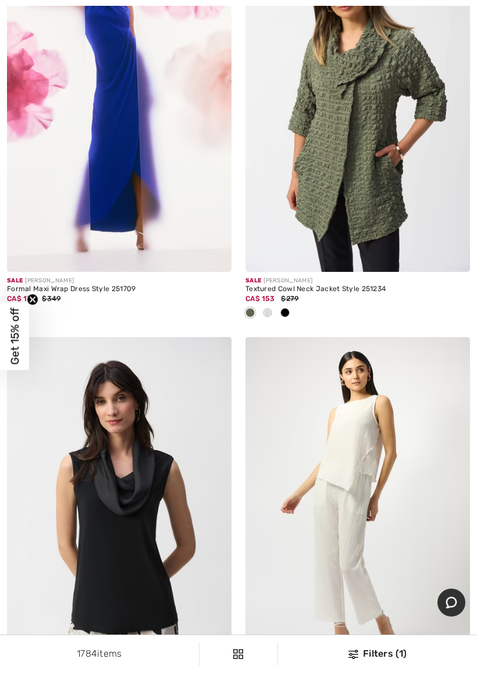
scroll to position [4278, 0]
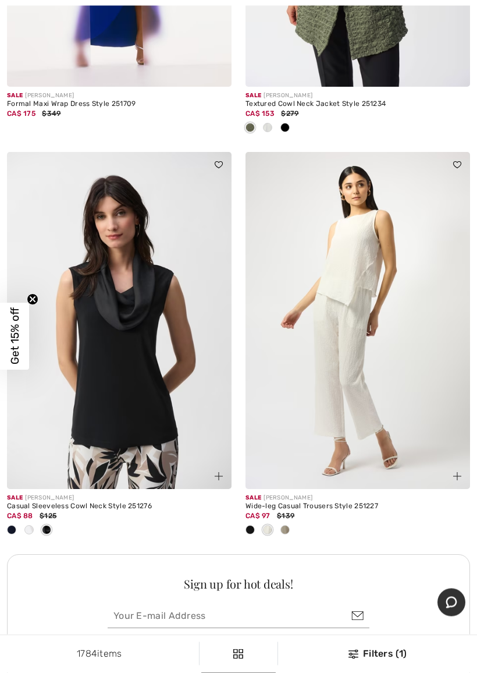
click at [287, 521] on div at bounding box center [284, 530] width 17 height 19
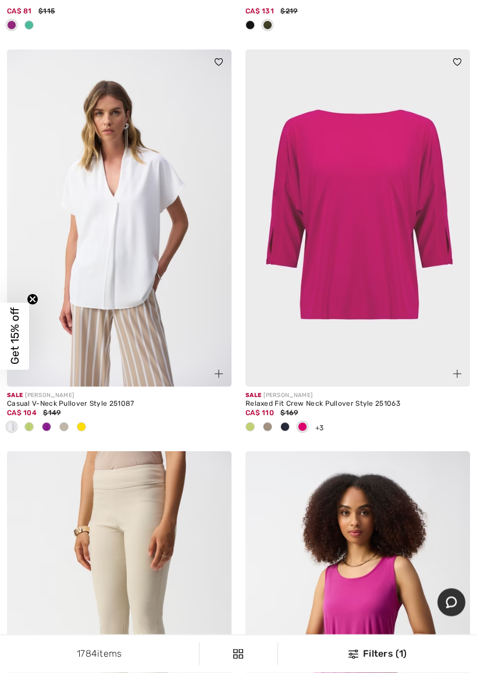
scroll to position [6751, 0]
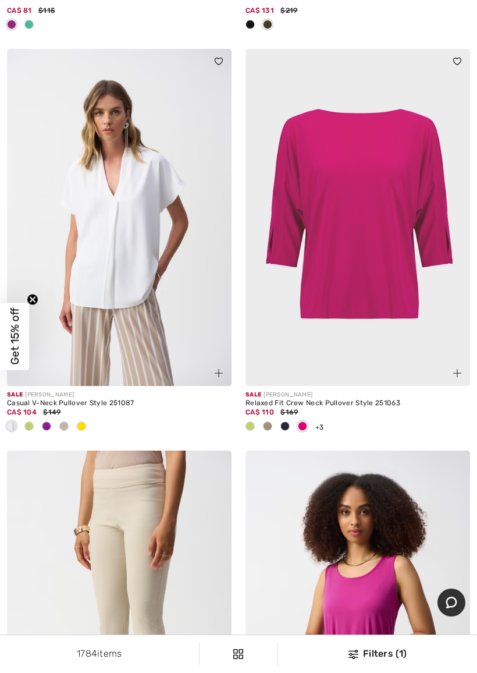
click at [30, 421] on span at bounding box center [28, 425] width 9 height 9
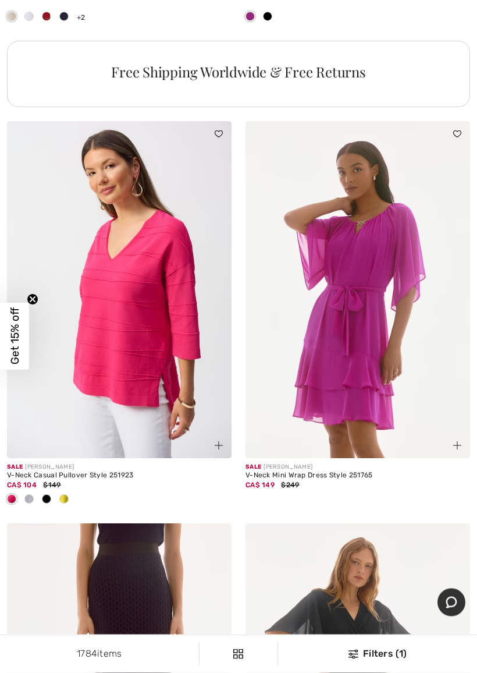
scroll to position [7564, 0]
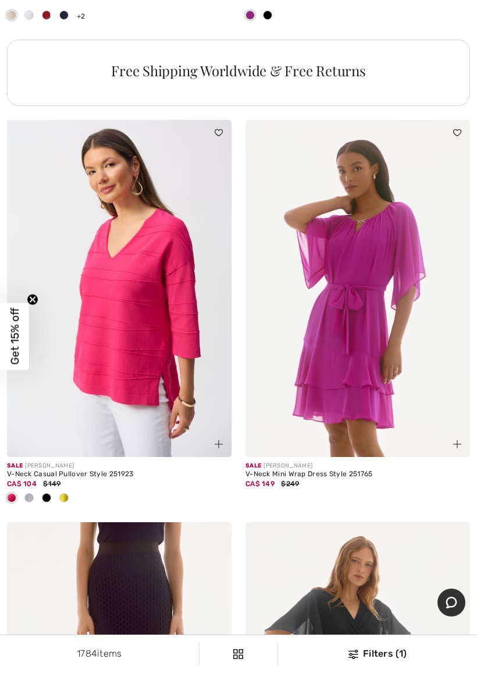
click at [66, 493] on span at bounding box center [63, 497] width 9 height 9
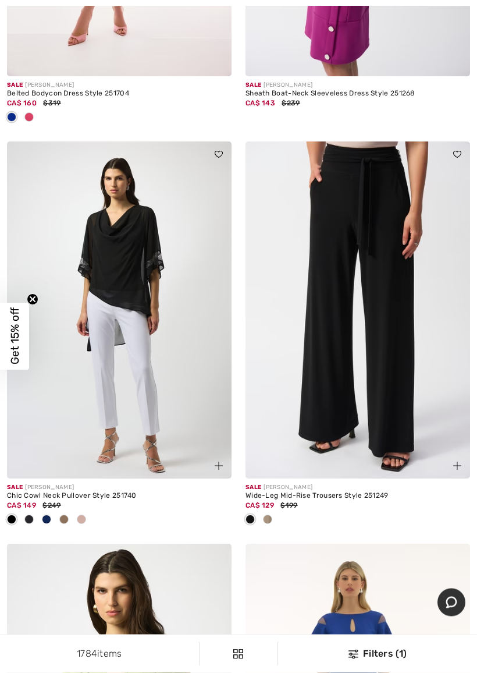
scroll to position [8749, 0]
click at [65, 514] on span at bounding box center [63, 518] width 9 height 9
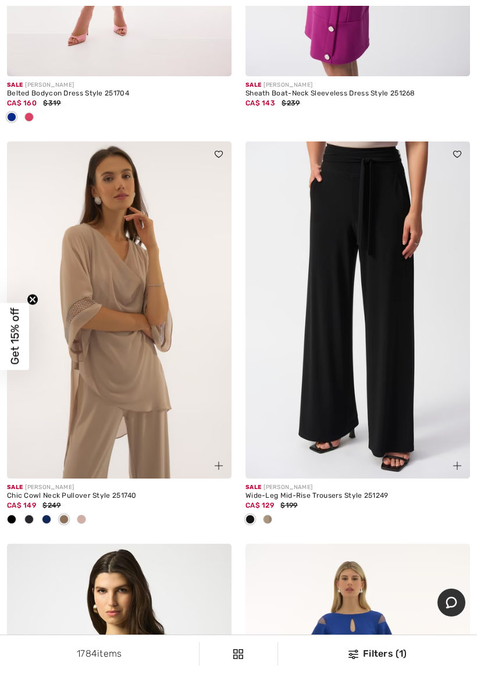
click at [120, 274] on img at bounding box center [119, 309] width 225 height 337
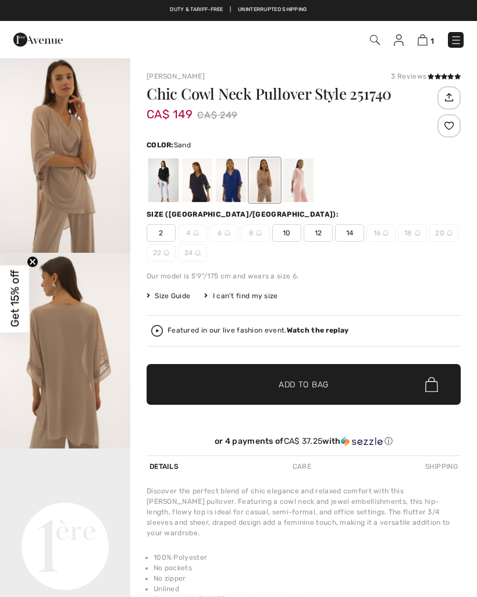
checkbox input "true"
click at [86, 169] on img "1 / 3" at bounding box center [65, 155] width 130 height 196
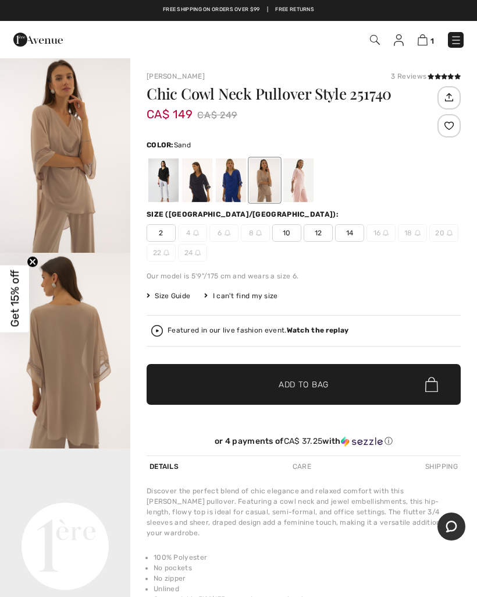
click at [200, 190] on div at bounding box center [197, 180] width 30 height 44
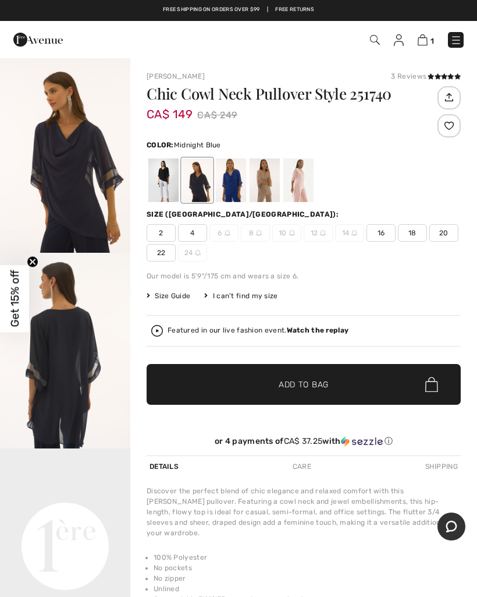
click at [68, 193] on img "1 / 4" at bounding box center [65, 155] width 130 height 196
click at [303, 179] on div at bounding box center [298, 180] width 30 height 44
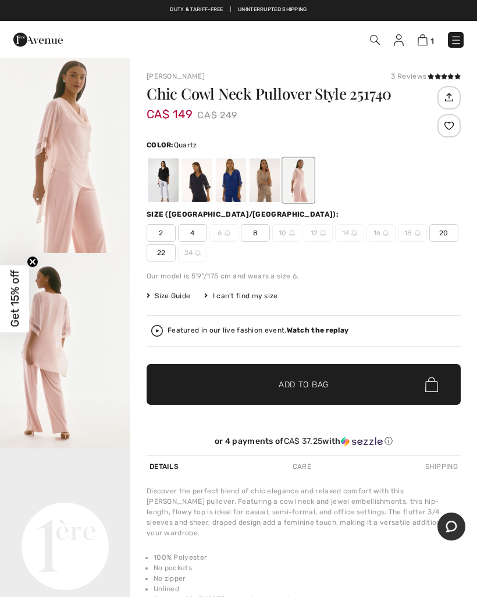
click at [265, 182] on div at bounding box center [265, 180] width 30 height 44
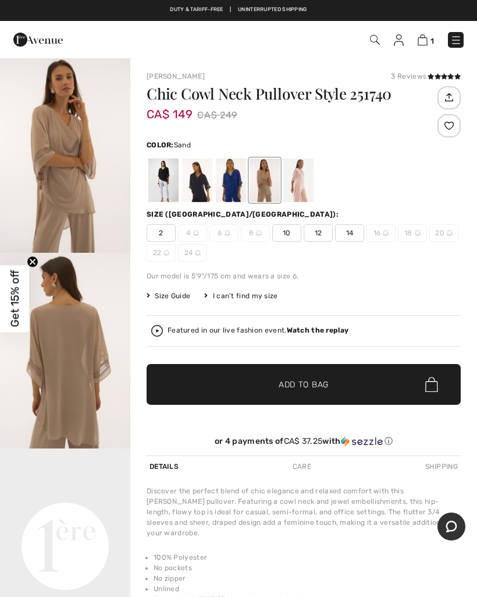
click at [210, 192] on div at bounding box center [197, 180] width 30 height 44
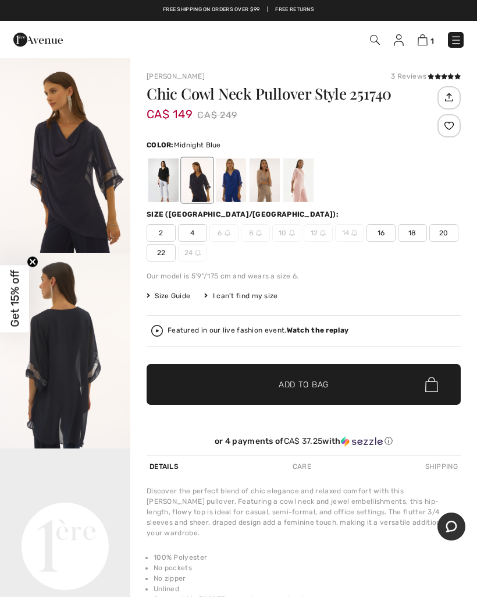
click at [301, 190] on div at bounding box center [298, 180] width 30 height 44
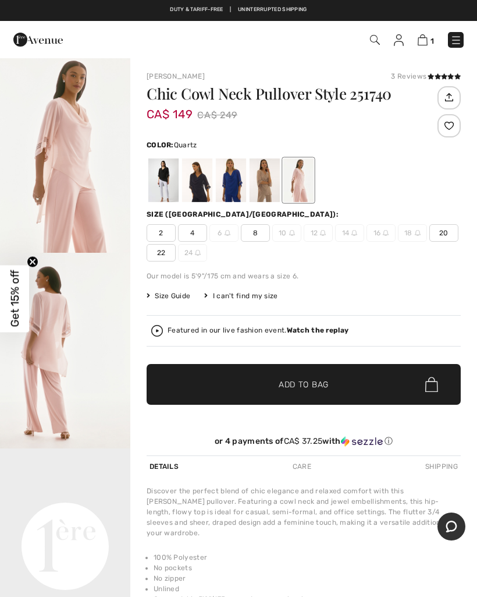
click at [265, 187] on div at bounding box center [265, 180] width 30 height 44
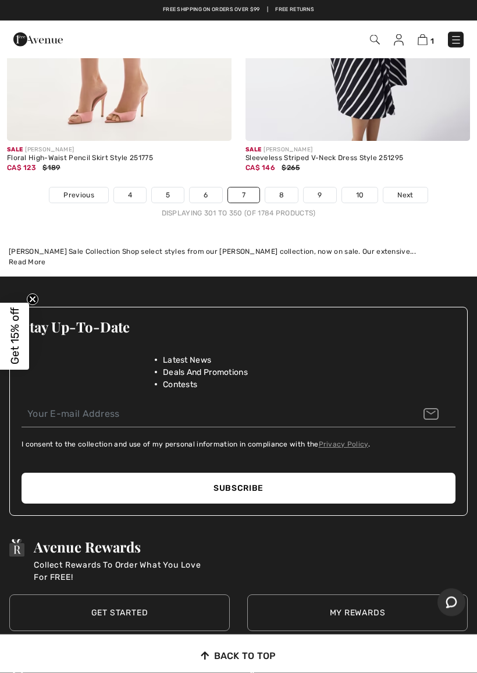
scroll to position [10468, 0]
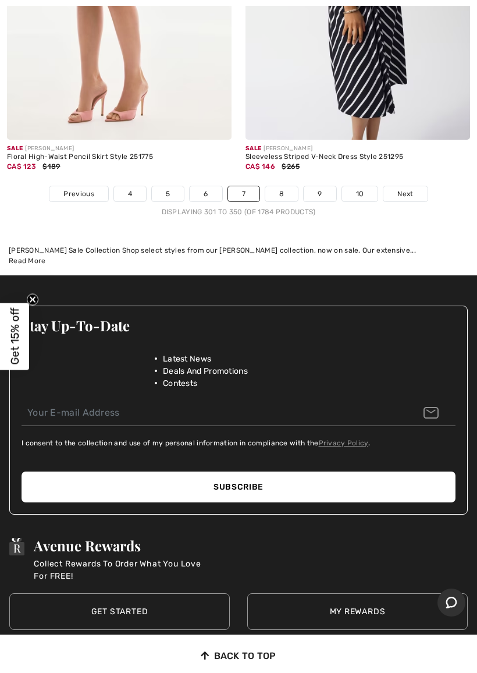
click at [407, 189] on span "Next" at bounding box center [406, 194] width 16 height 10
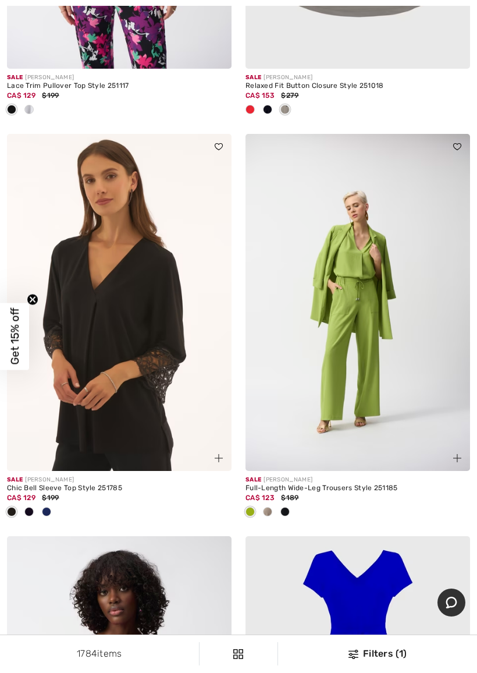
scroll to position [400, 0]
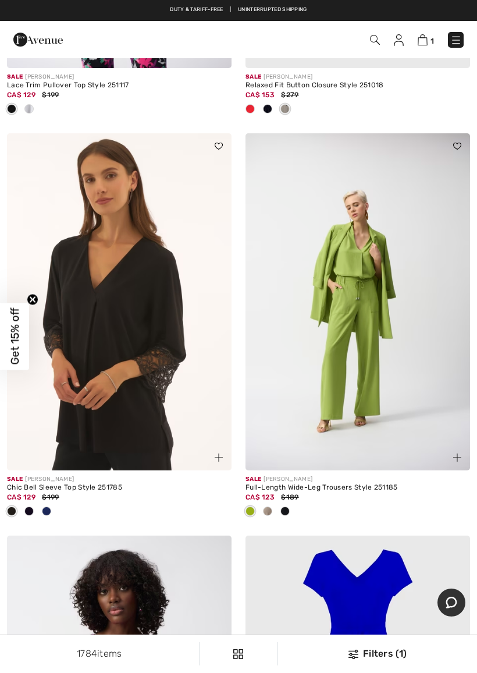
click at [148, 334] on img at bounding box center [119, 301] width 225 height 337
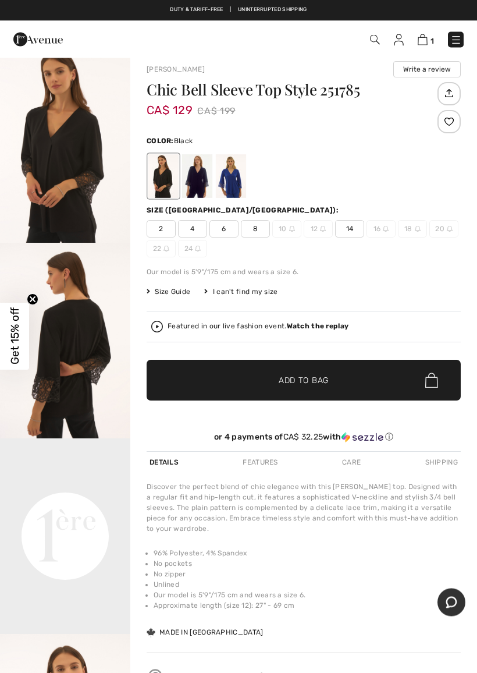
click at [202, 178] on div at bounding box center [197, 177] width 30 height 44
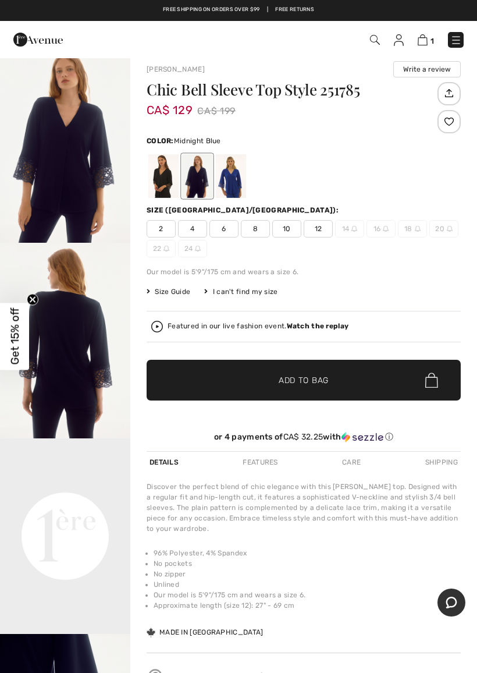
click at [234, 187] on div at bounding box center [231, 176] width 30 height 44
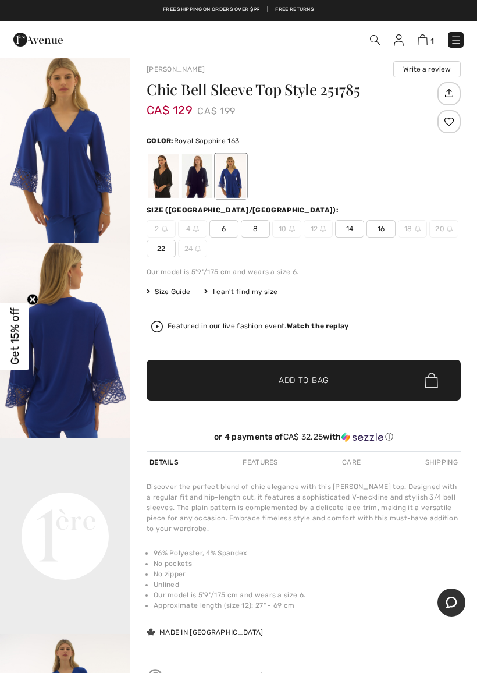
click at [60, 197] on img "1 / 3" at bounding box center [65, 145] width 130 height 196
click at [161, 179] on div at bounding box center [163, 176] width 30 height 44
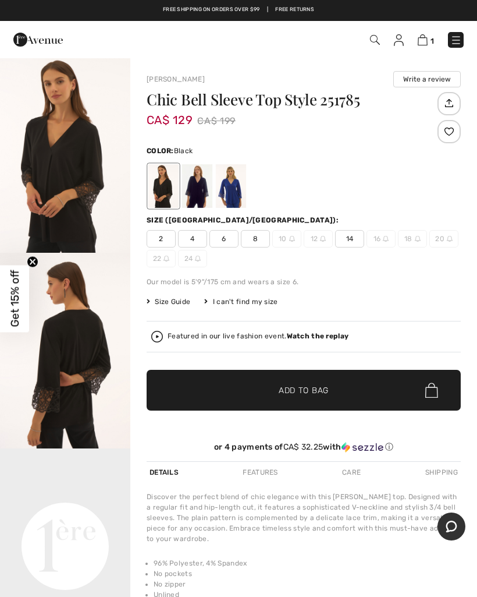
click at [42, 208] on img "1 / 4" at bounding box center [65, 155] width 130 height 196
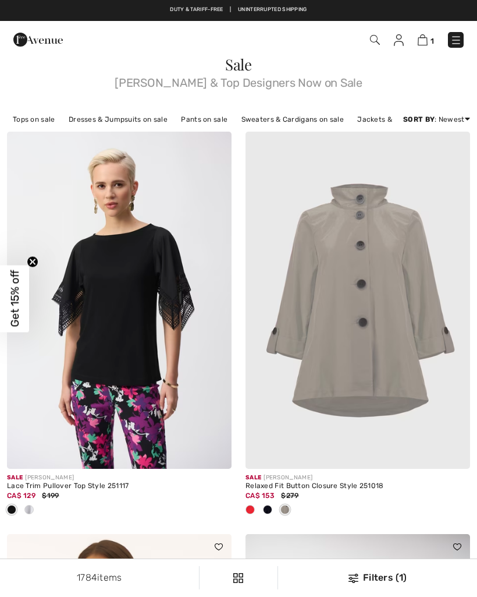
checkbox input "true"
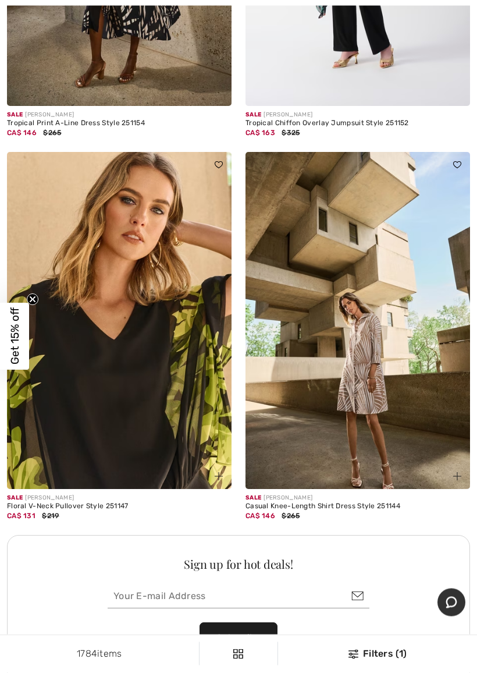
scroll to position [9254, 0]
click at [169, 314] on img at bounding box center [119, 320] width 225 height 337
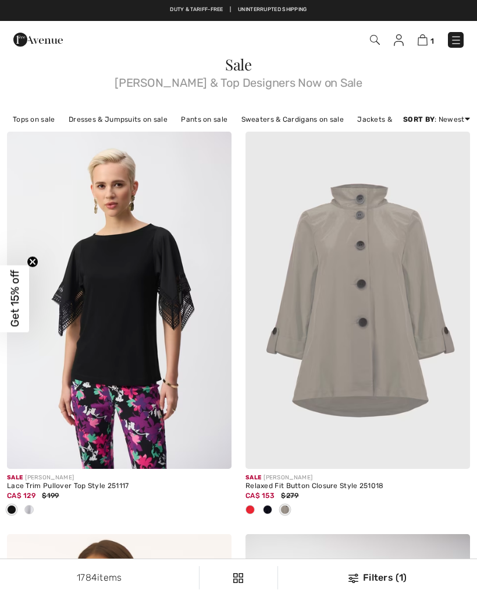
checkbox input "true"
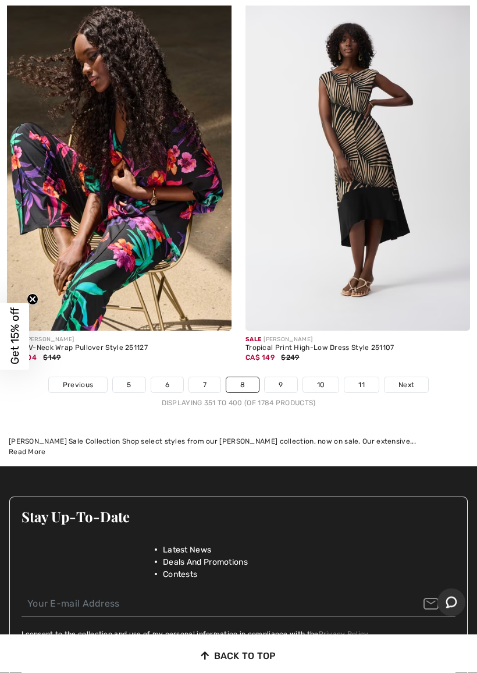
scroll to position [9971, 0]
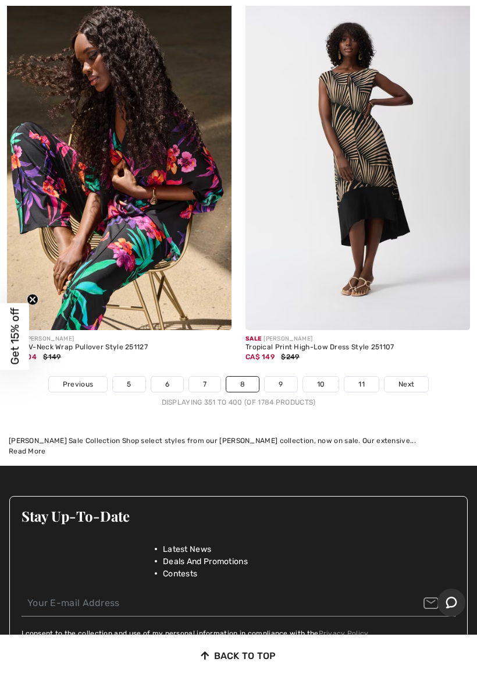
click at [133, 179] on img at bounding box center [119, 161] width 225 height 337
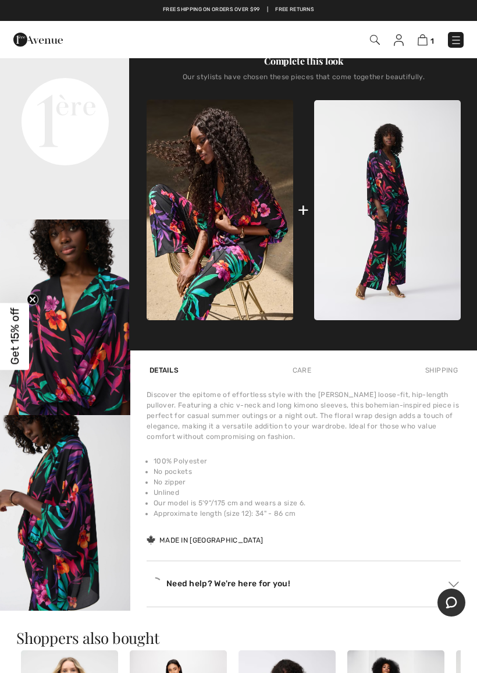
scroll to position [434, 0]
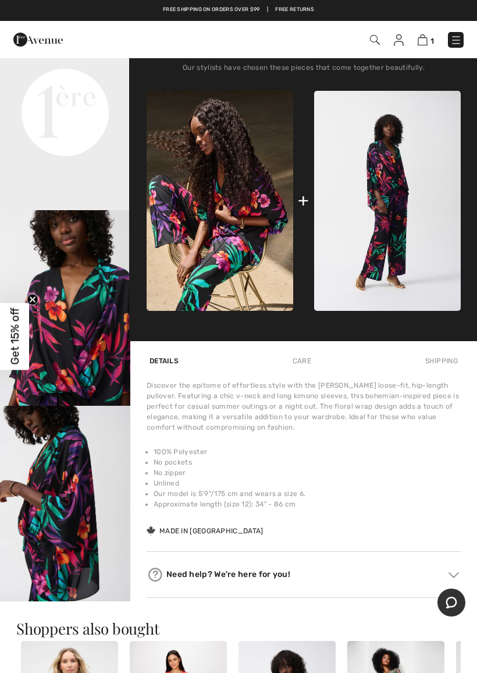
click at [69, 357] on img "3 / 8" at bounding box center [65, 308] width 130 height 196
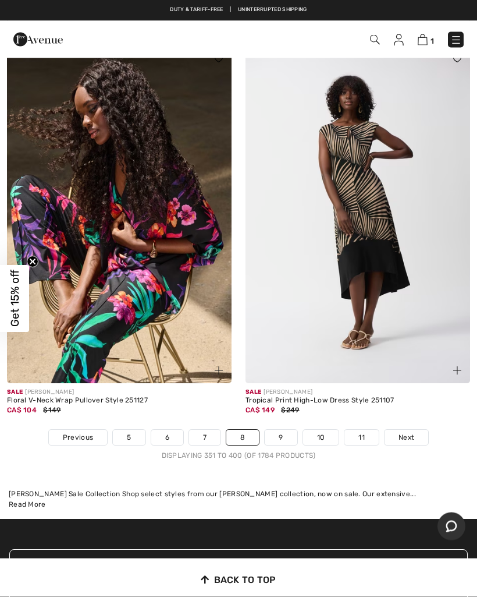
scroll to position [9879, 0]
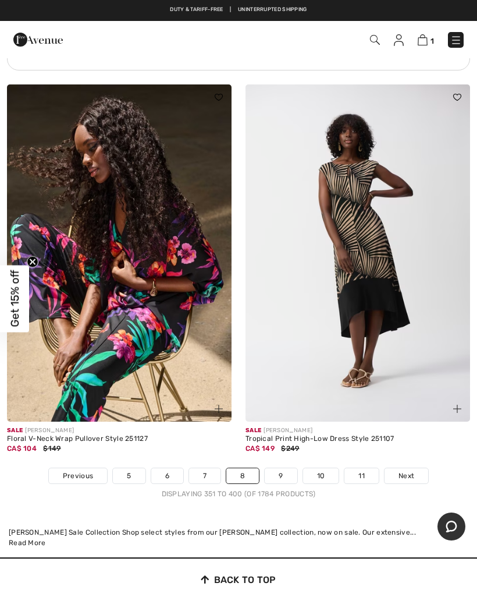
click at [409, 470] on span "Next" at bounding box center [407, 475] width 16 height 10
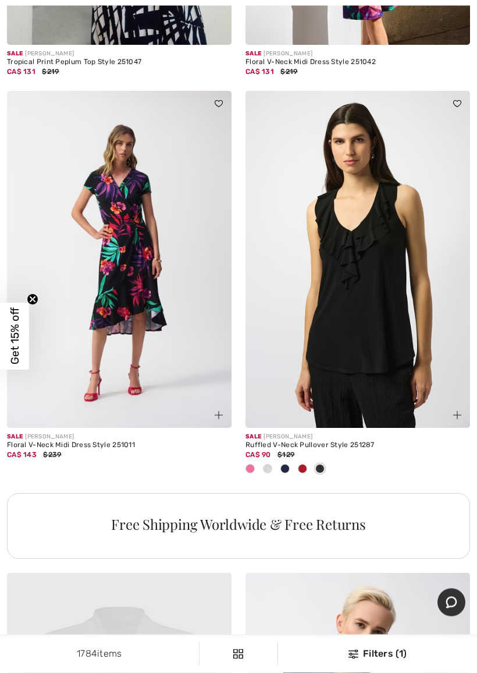
scroll to position [1974, 0]
click at [304, 467] on span at bounding box center [302, 468] width 9 height 9
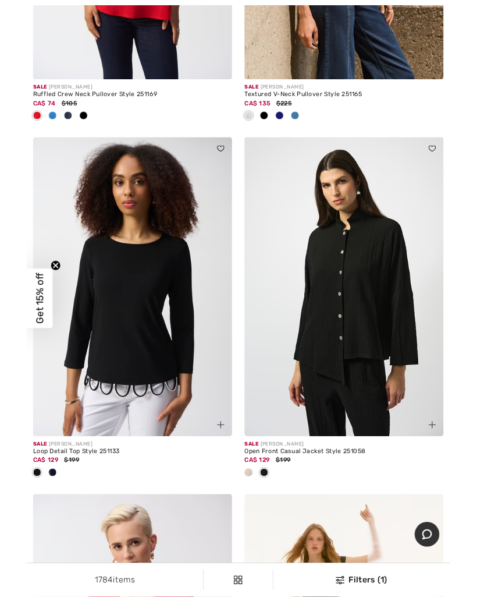
scroll to position [3205, 0]
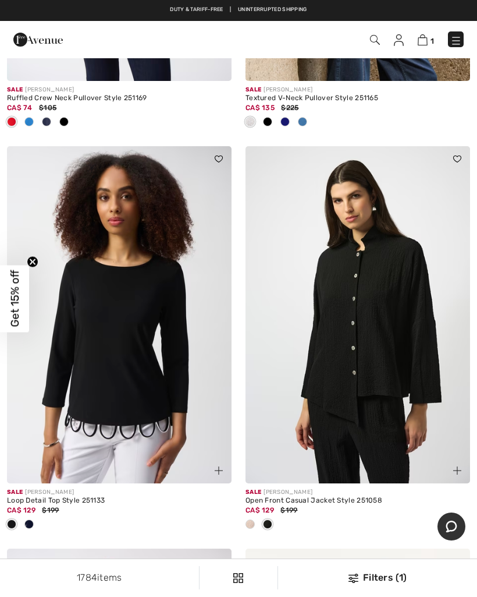
click at [249, 524] on span at bounding box center [250, 523] width 9 height 9
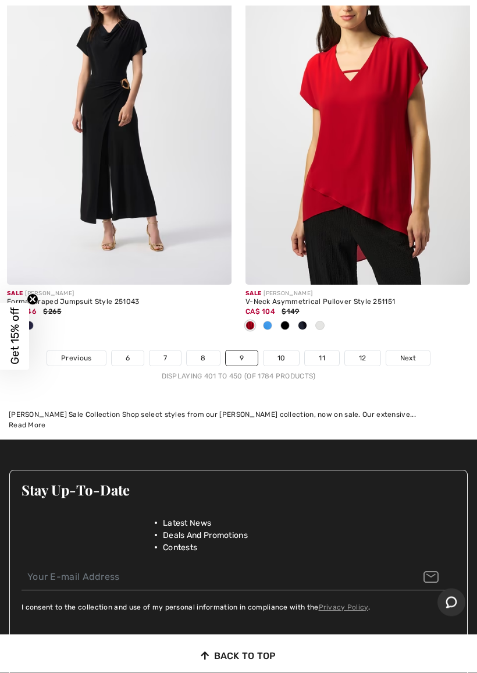
scroll to position [10131, 0]
click at [282, 350] on link "10" at bounding box center [282, 357] width 36 height 15
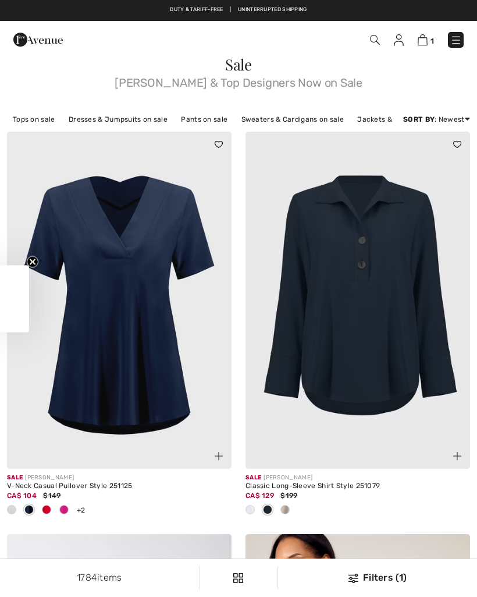
checkbox input "true"
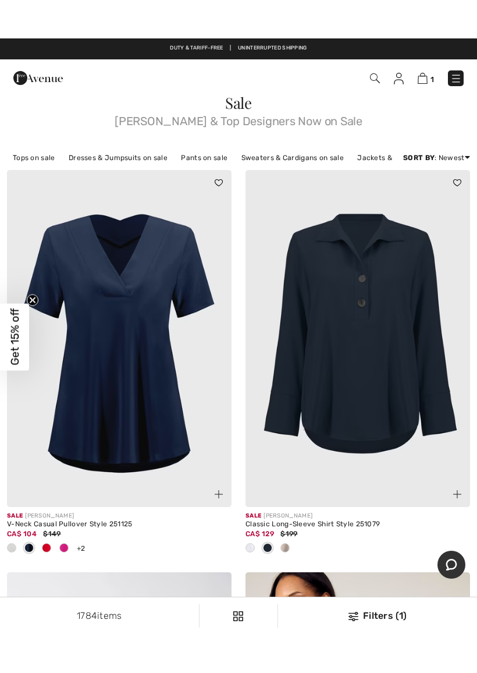
scroll to position [37, 0]
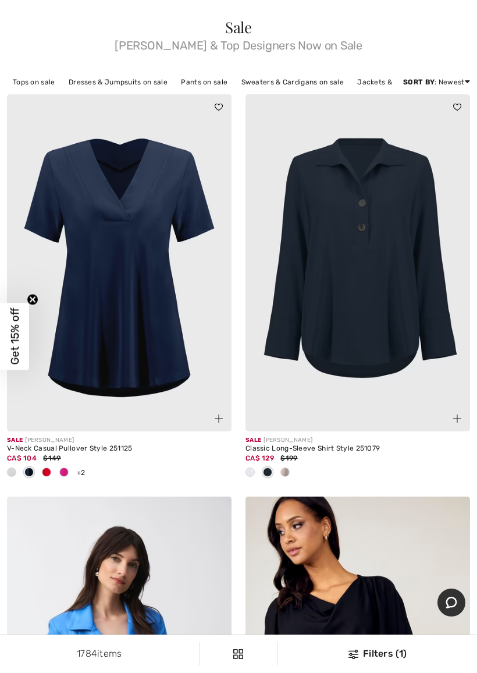
click at [285, 471] on span at bounding box center [285, 471] width 9 height 9
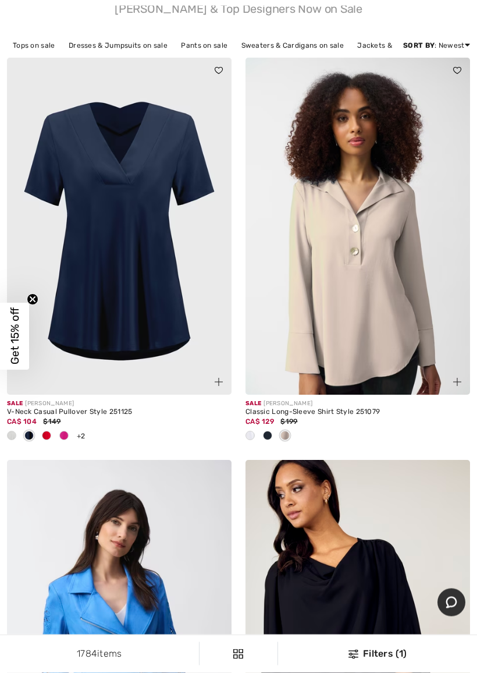
scroll to position [73, 0]
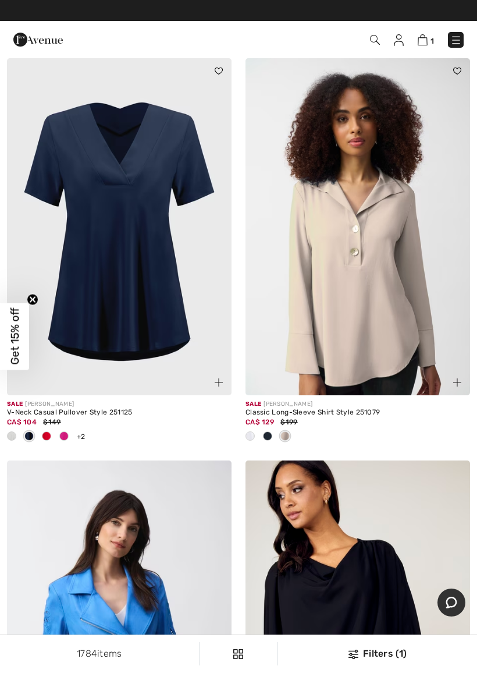
click at [385, 219] on img at bounding box center [358, 226] width 225 height 337
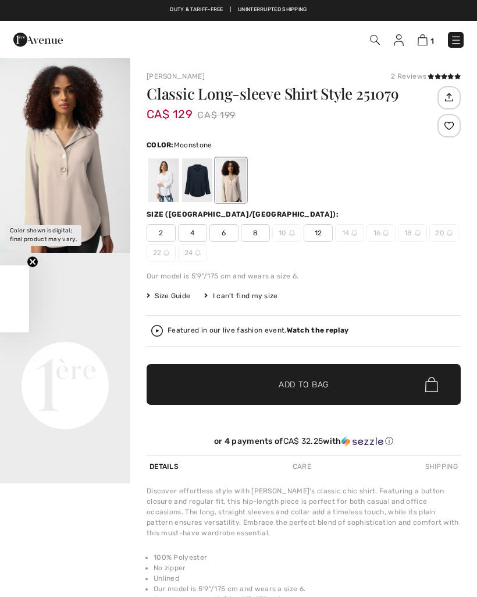
checkbox input "true"
click at [35, 178] on img "1 / 1" at bounding box center [65, 155] width 130 height 196
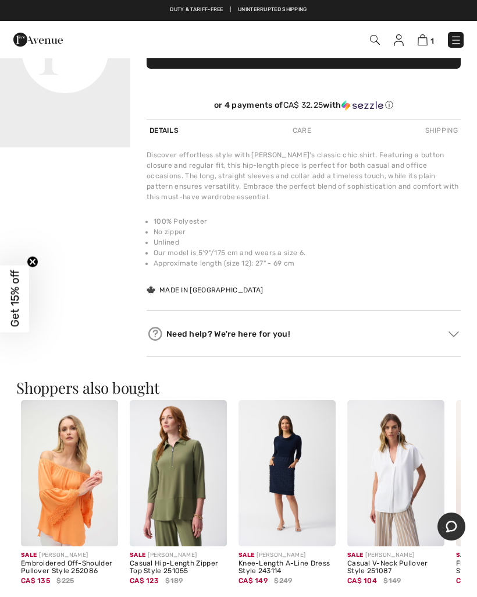
scroll to position [246, 0]
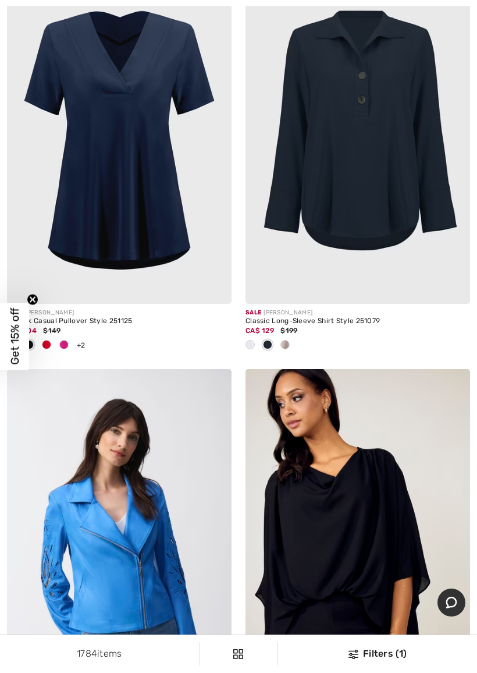
scroll to position [164, 0]
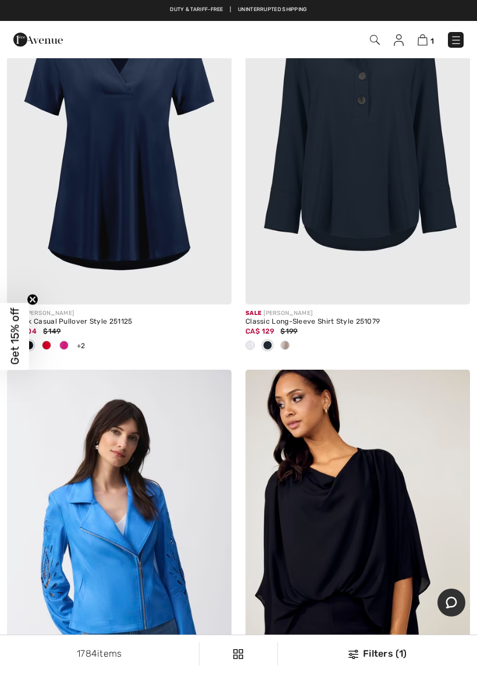
click at [66, 347] on span at bounding box center [63, 344] width 9 height 9
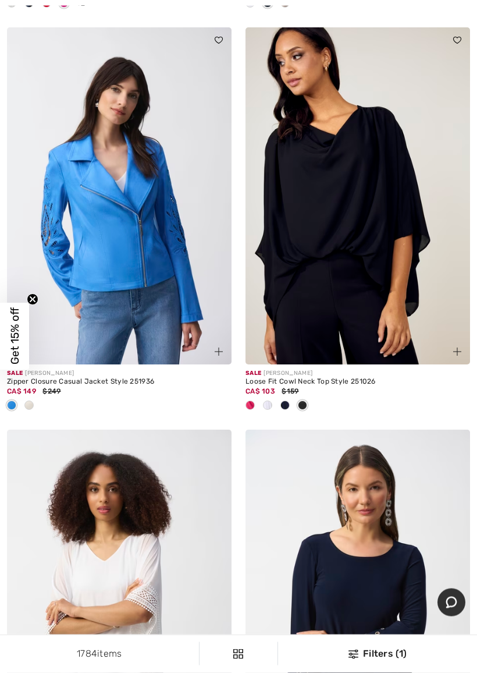
scroll to position [506, 0]
click at [286, 409] on div at bounding box center [284, 405] width 17 height 19
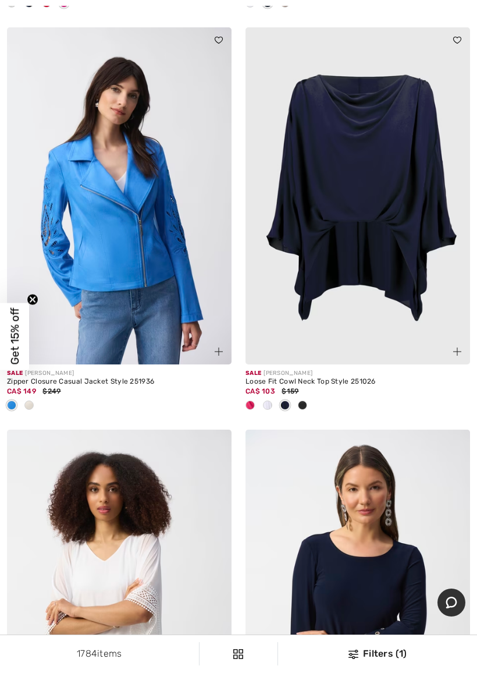
click at [246, 406] on span at bounding box center [250, 404] width 9 height 9
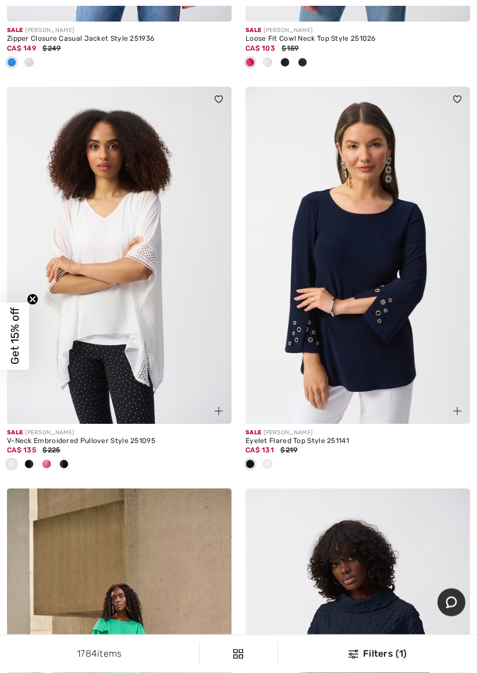
scroll to position [849, 0]
click at [269, 464] on span at bounding box center [267, 463] width 9 height 9
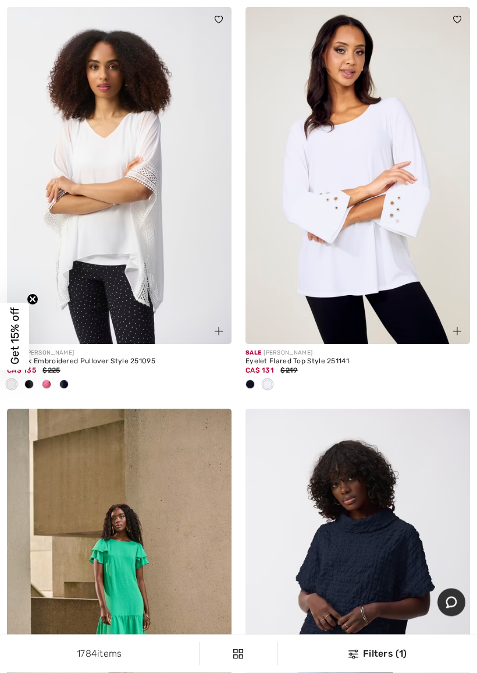
scroll to position [929, 0]
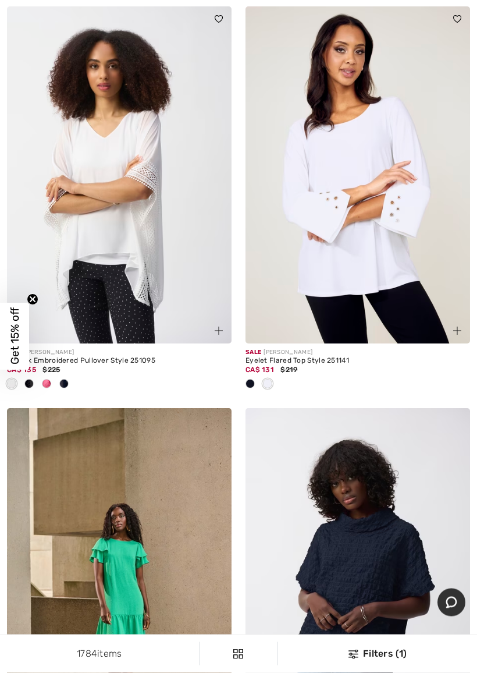
click at [48, 381] on span at bounding box center [46, 383] width 9 height 9
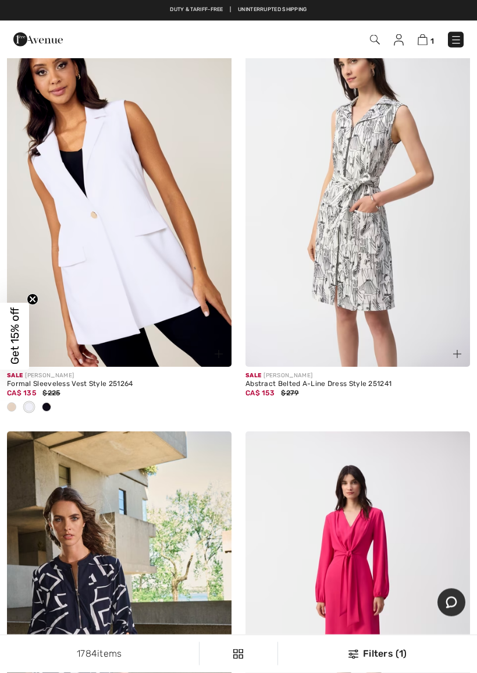
scroll to position [3781, 0]
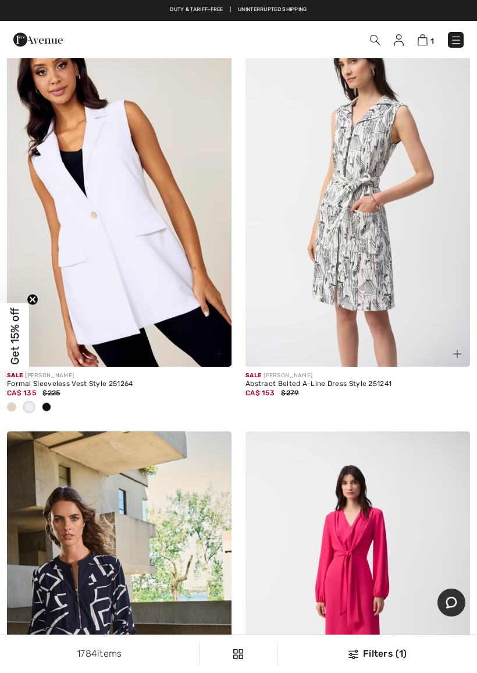
click at [10, 402] on span at bounding box center [11, 406] width 9 height 9
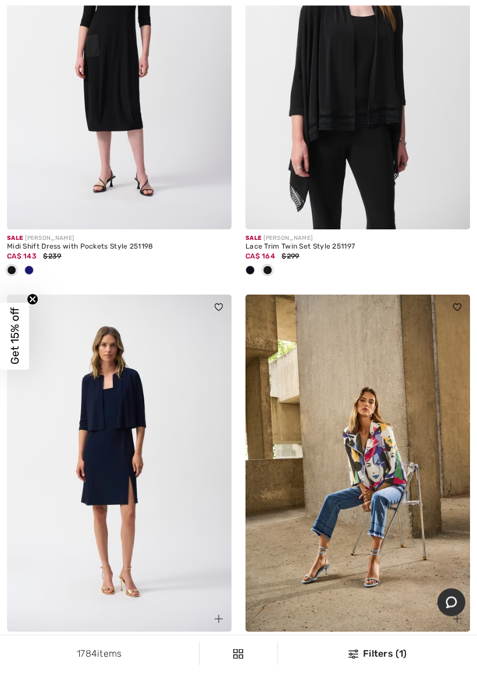
scroll to position [7753, 0]
